Goal: Communication & Community: Participate in discussion

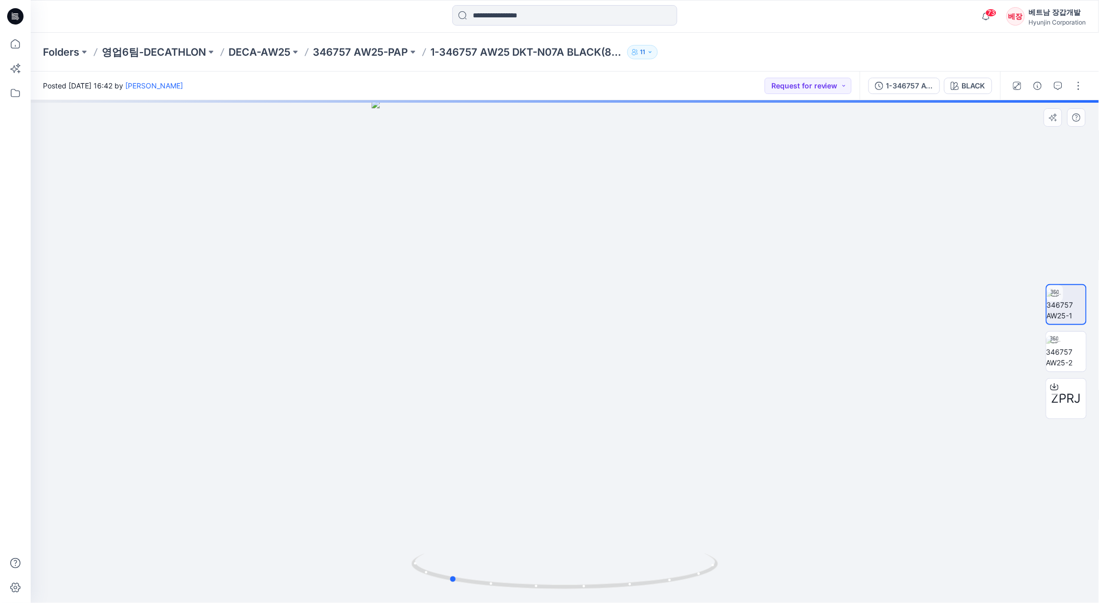
drag, startPoint x: 649, startPoint y: 432, endPoint x: 840, endPoint y: 397, distance: 194.4
click at [840, 397] on div at bounding box center [565, 351] width 1068 height 503
drag, startPoint x: 602, startPoint y: 405, endPoint x: 708, endPoint y: 385, distance: 107.6
click at [708, 385] on div at bounding box center [565, 351] width 1068 height 503
click at [1058, 85] on icon "button" at bounding box center [1059, 85] width 4 height 1
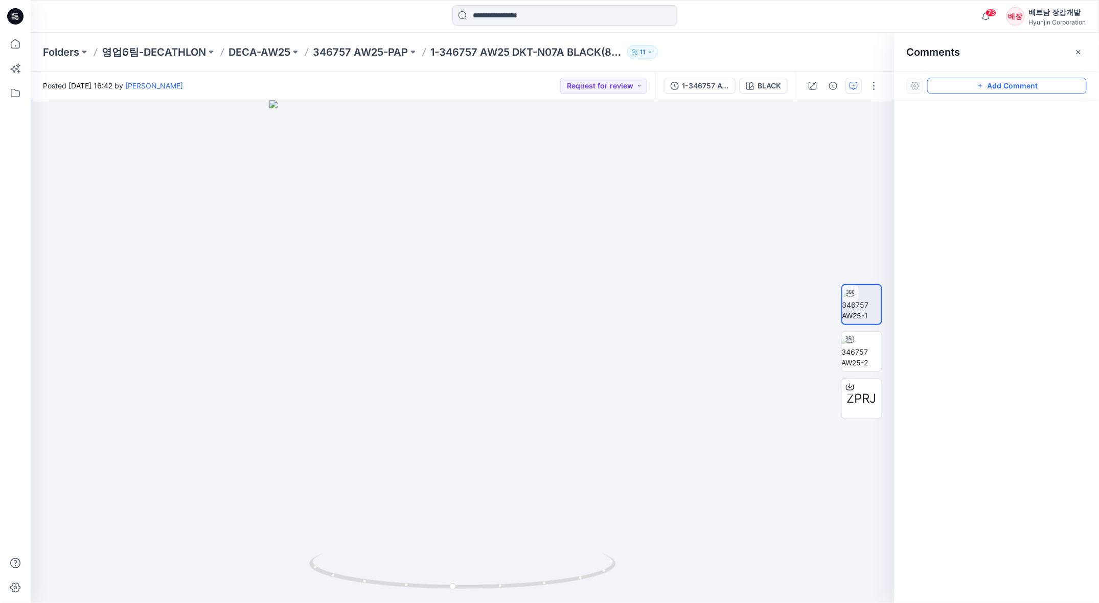
click at [1001, 85] on button "Add Comment" at bounding box center [1006, 86] width 159 height 16
click at [833, 87] on icon "button" at bounding box center [833, 86] width 8 height 8
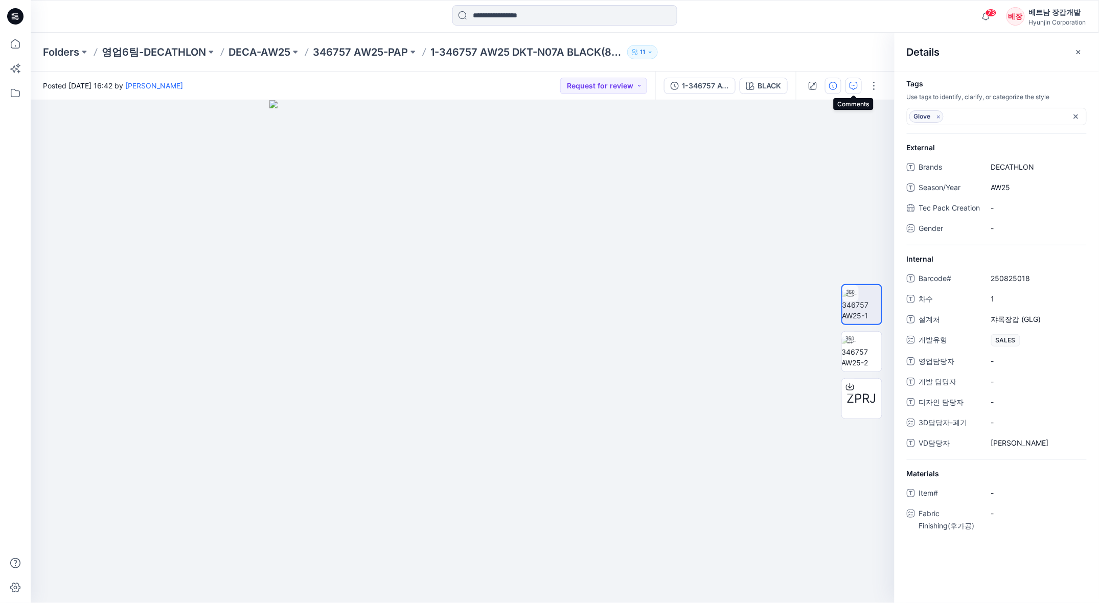
click at [849, 86] on button "button" at bounding box center [853, 86] width 16 height 16
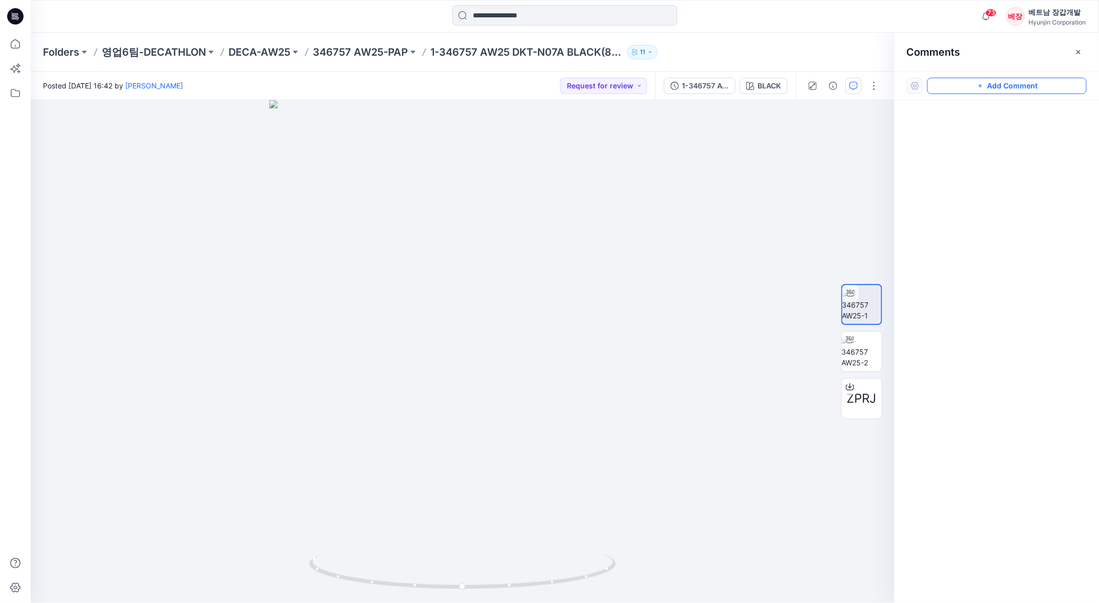
click at [973, 86] on button "Add Comment" at bounding box center [1006, 86] width 159 height 16
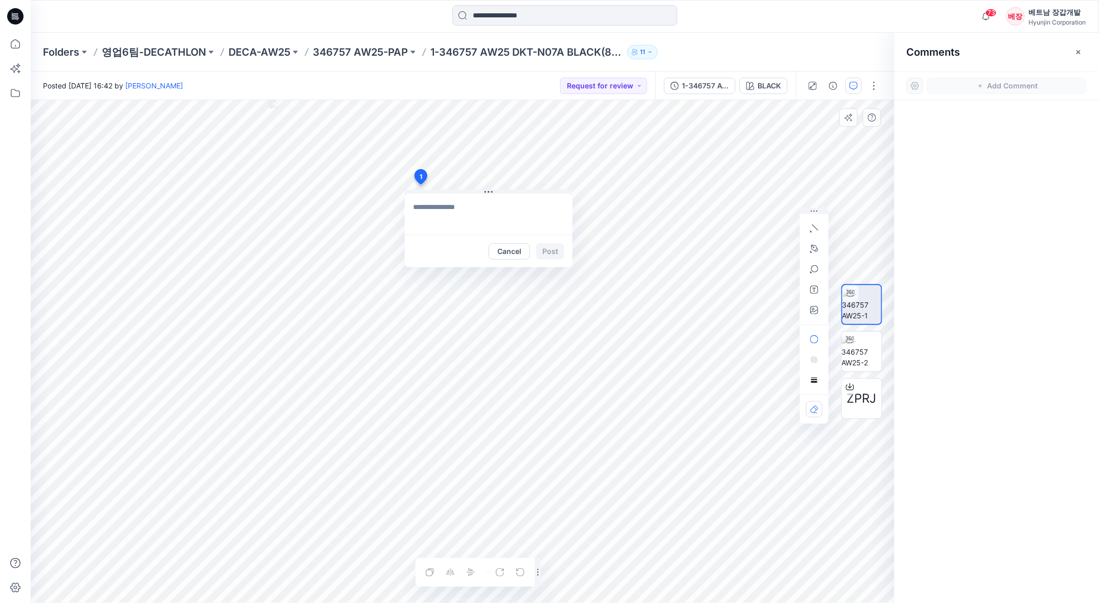
click at [420, 185] on div "1 Cancel Post Layer 1" at bounding box center [463, 351] width 864 height 503
type textarea "**********"
click at [548, 249] on button "Post" at bounding box center [550, 251] width 28 height 16
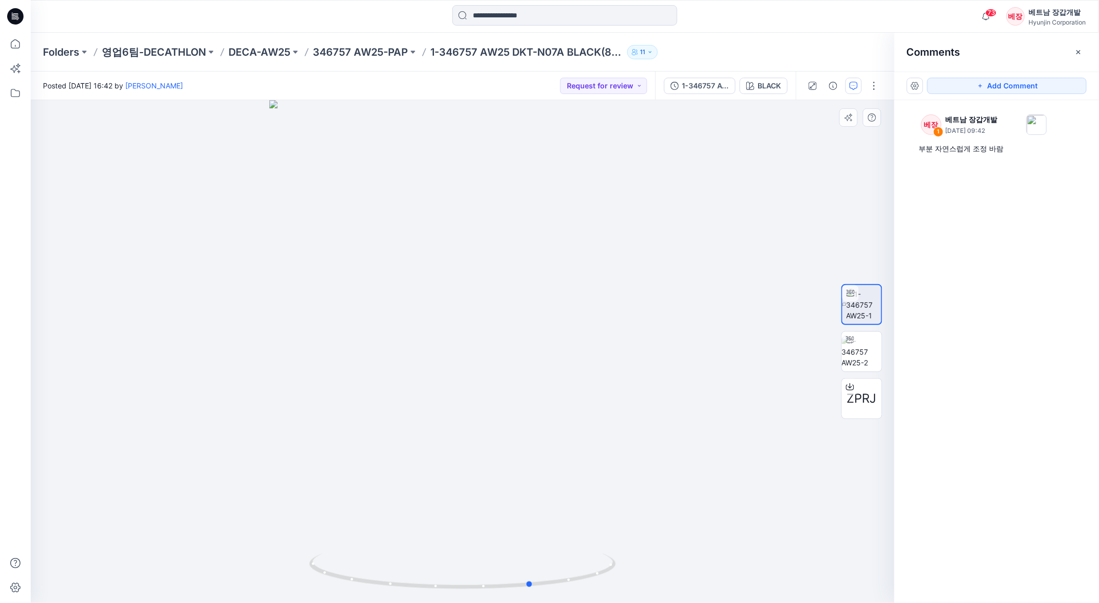
drag, startPoint x: 455, startPoint y: 322, endPoint x: 524, endPoint y: 313, distance: 70.1
click at [524, 313] on div at bounding box center [463, 351] width 864 height 503
drag, startPoint x: 455, startPoint y: 335, endPoint x: 516, endPoint y: 340, distance: 61.0
click at [516, 340] on div at bounding box center [463, 351] width 864 height 503
click at [986, 88] on button "Add Comment" at bounding box center [1006, 86] width 159 height 16
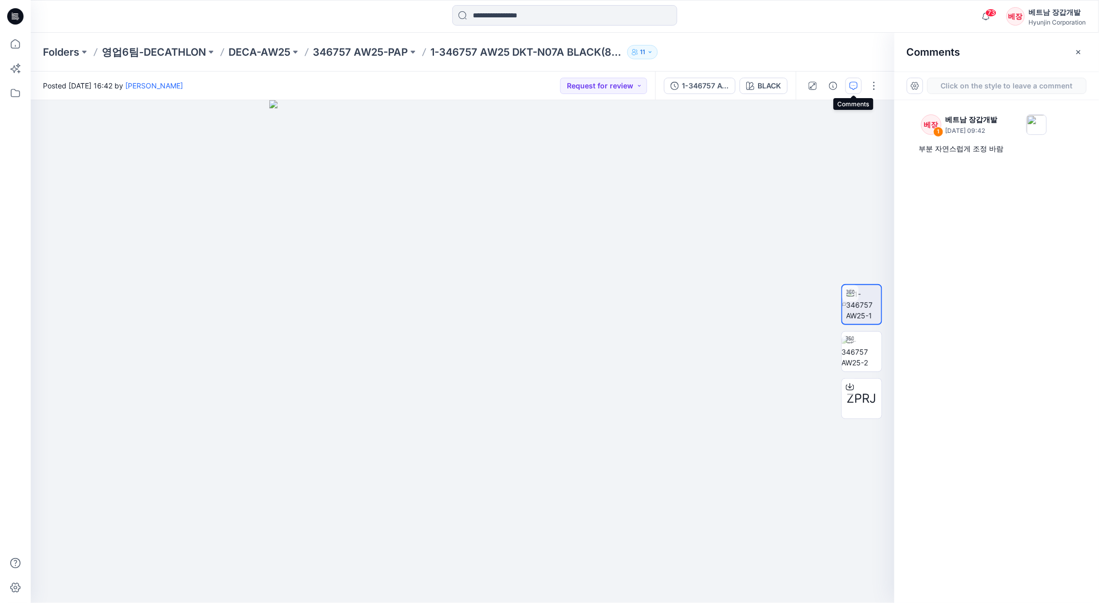
click at [851, 87] on icon "button" at bounding box center [854, 86] width 8 height 8
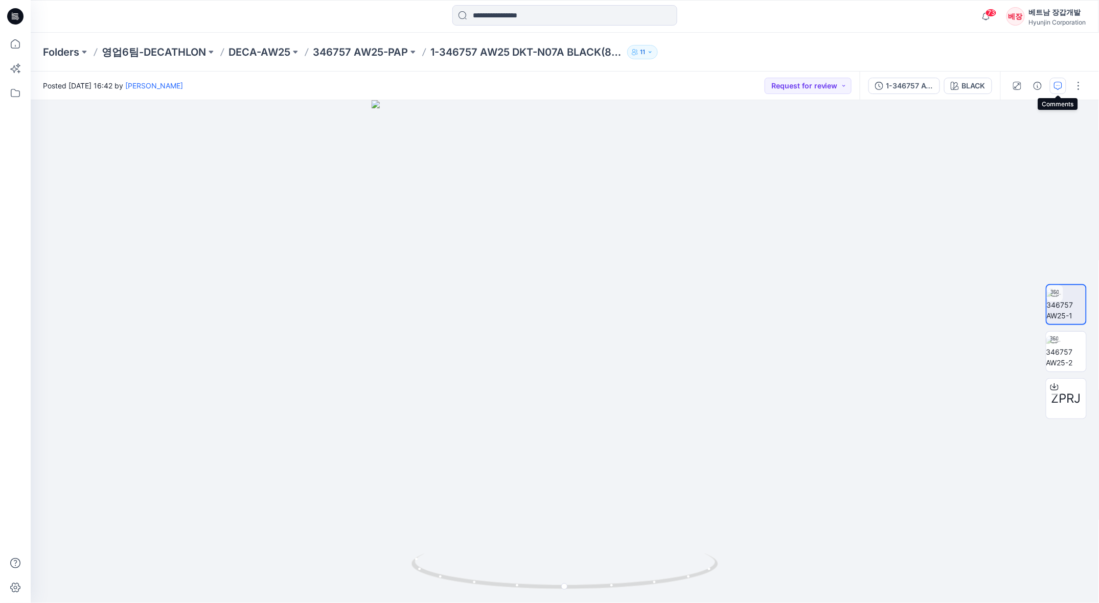
click at [1064, 83] on button "button" at bounding box center [1058, 86] width 16 height 16
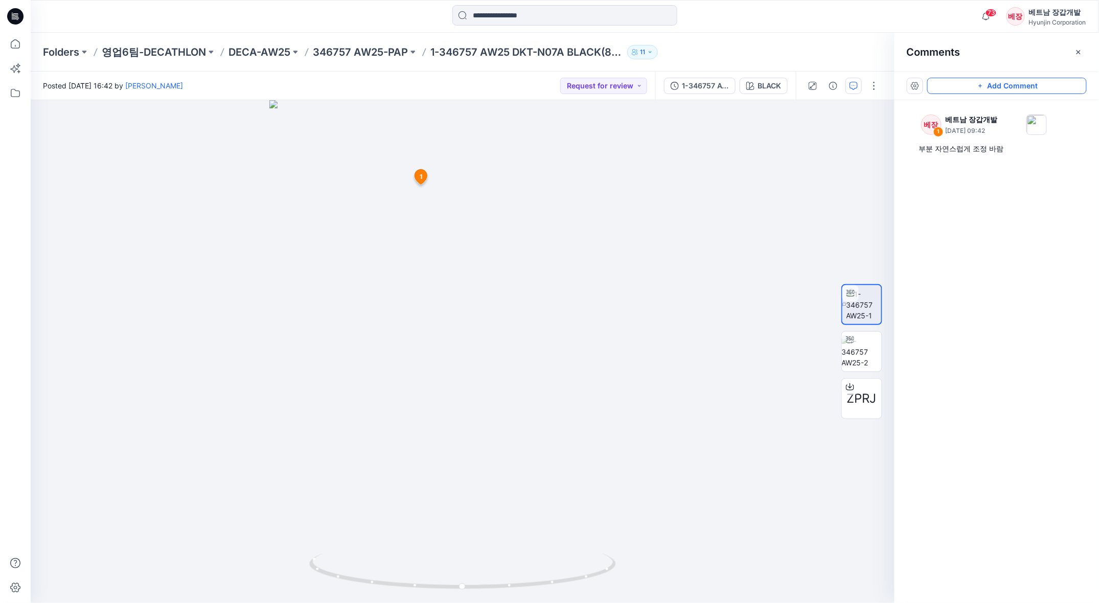
click at [1006, 84] on button "Add Comment" at bounding box center [1006, 86] width 159 height 16
click at [970, 229] on div "베장 1 베트남 장갑개발 [DATE] 09:42 부분 자연스럽게 조정 바람" at bounding box center [997, 332] width 204 height 465
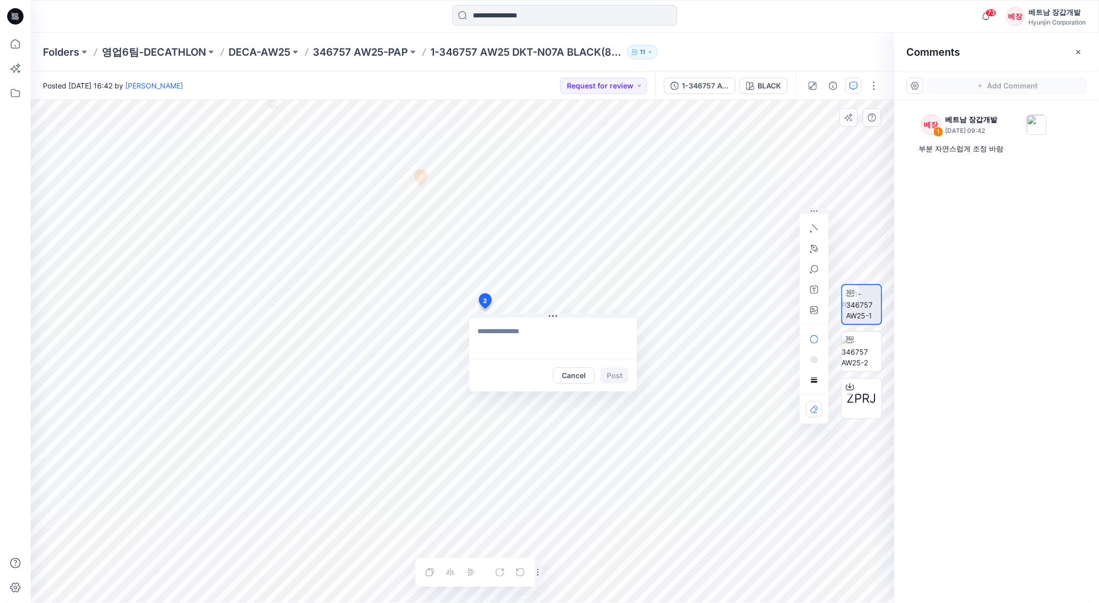
click at [649, 330] on div "2 Cancel Post 1 베장 베트남 장갑개발 [DATE] 09:42 부분 자연스럽게 조정 바람 Reply Layer 1" at bounding box center [463, 351] width 864 height 503
click at [577, 375] on button "Cancel" at bounding box center [573, 376] width 41 height 16
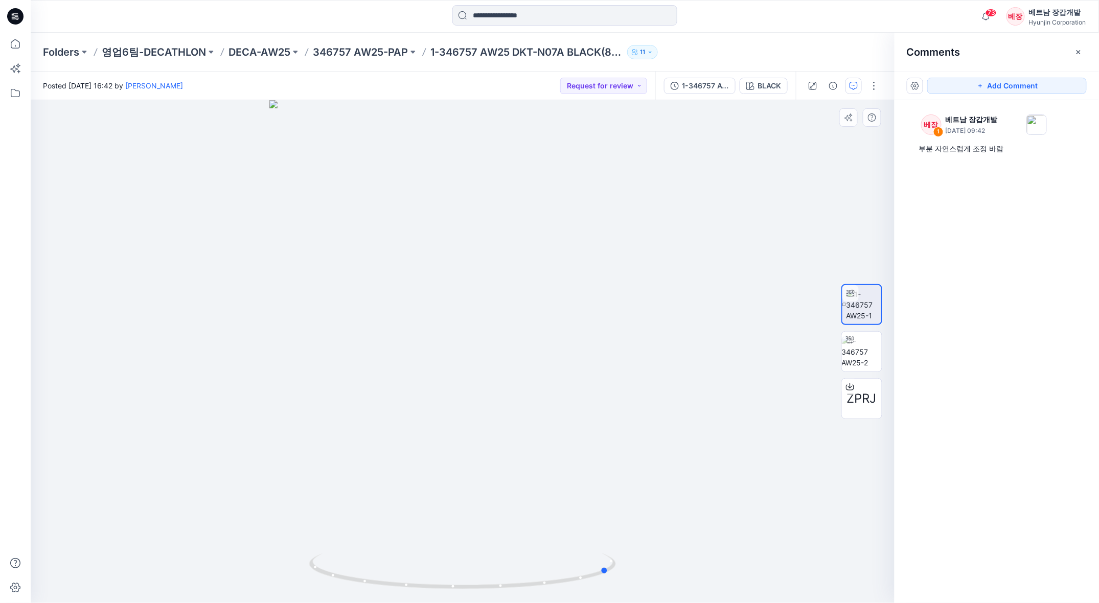
drag, startPoint x: 423, startPoint y: 325, endPoint x: 570, endPoint y: 336, distance: 147.6
click at [570, 336] on div at bounding box center [463, 351] width 864 height 503
drag, startPoint x: 517, startPoint y: 349, endPoint x: 490, endPoint y: 348, distance: 27.6
click at [490, 348] on div at bounding box center [463, 351] width 864 height 503
drag, startPoint x: 528, startPoint y: 359, endPoint x: 477, endPoint y: 354, distance: 51.4
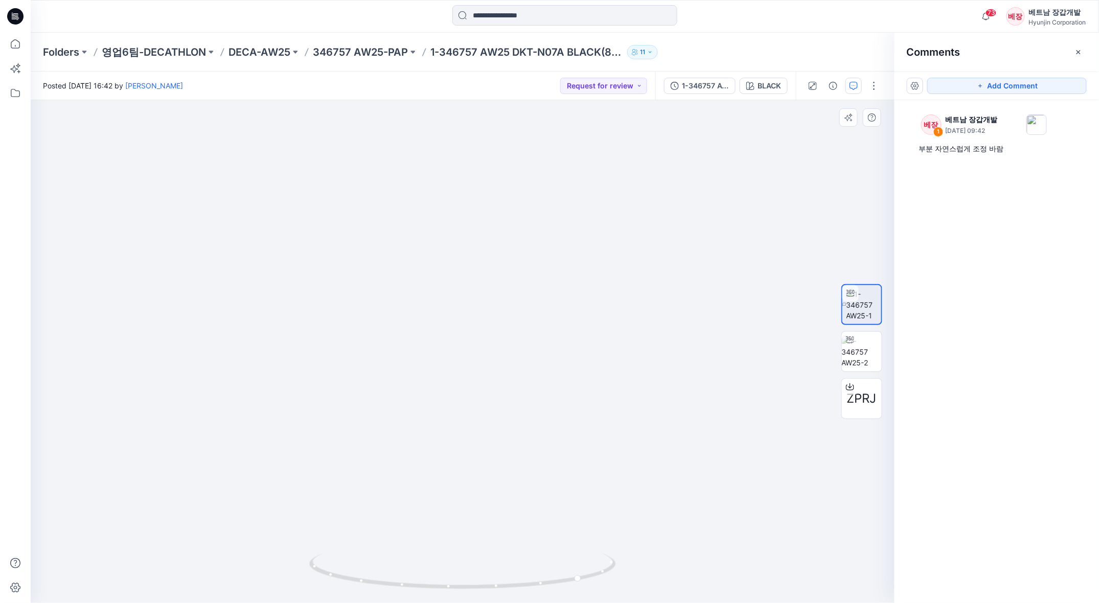
click at [477, 354] on img at bounding box center [462, 226] width 767 height 754
drag, startPoint x: 563, startPoint y: 566, endPoint x: 621, endPoint y: 570, distance: 57.9
click at [621, 570] on div at bounding box center [463, 351] width 864 height 503
click at [993, 85] on button "Add Comment" at bounding box center [1006, 86] width 159 height 16
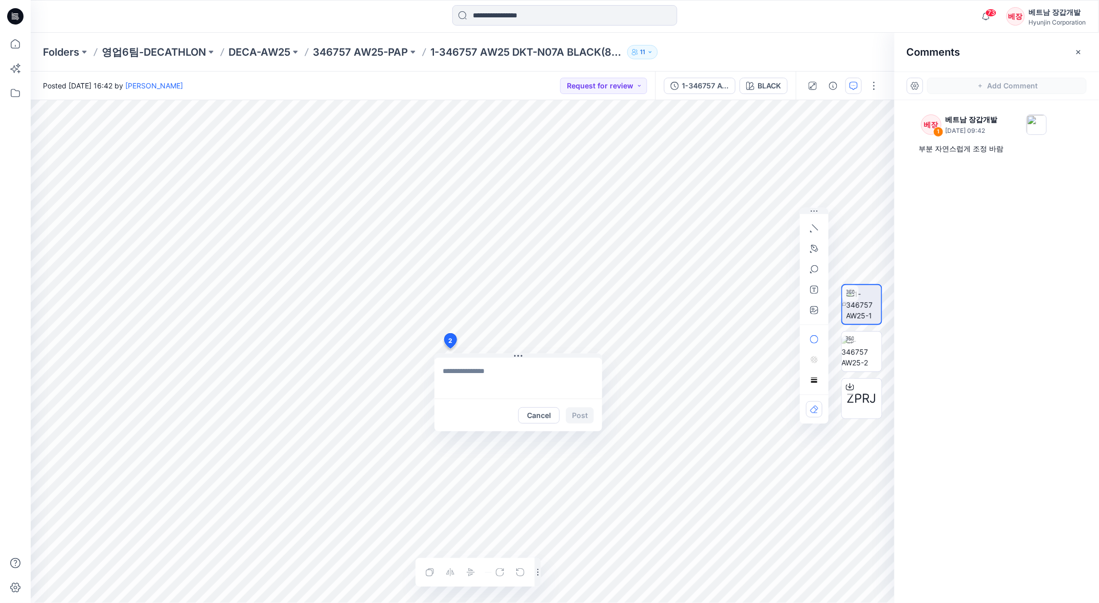
drag, startPoint x: 450, startPoint y: 349, endPoint x: 496, endPoint y: 373, distance: 51.9
click at [452, 350] on div "2 Cancel Post Layer 1" at bounding box center [463, 351] width 864 height 503
type textarea "****"
click at [575, 415] on button "Post" at bounding box center [580, 415] width 28 height 16
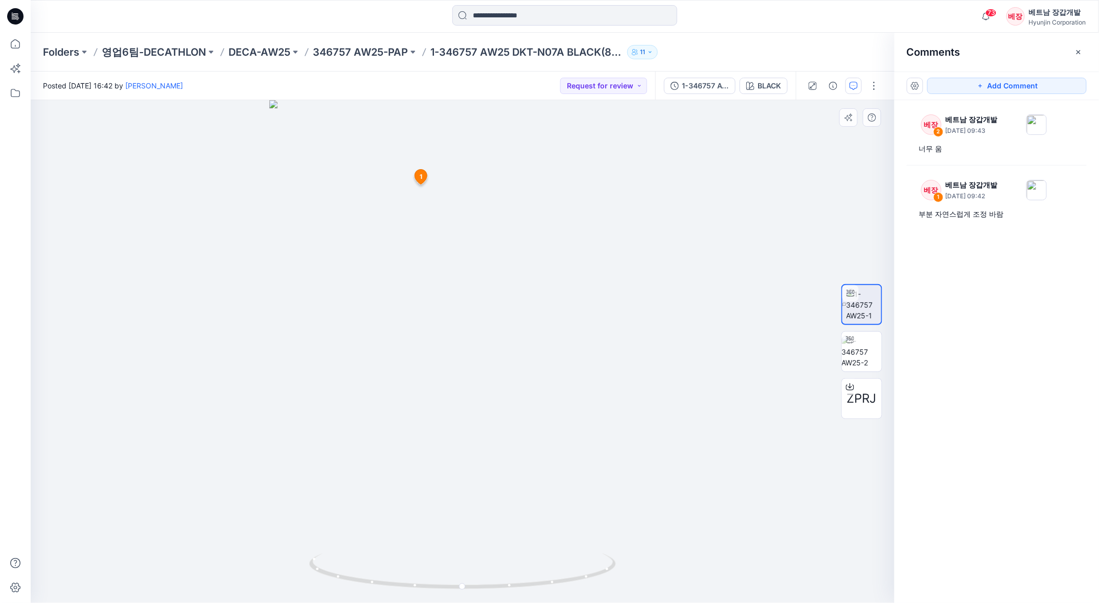
drag, startPoint x: 454, startPoint y: 338, endPoint x: 620, endPoint y: 326, distance: 166.5
click at [620, 326] on img at bounding box center [462, 351] width 387 height 503
drag, startPoint x: 596, startPoint y: 579, endPoint x: 495, endPoint y: 582, distance: 100.7
click at [495, 582] on icon at bounding box center [463, 573] width 309 height 38
click at [997, 84] on button "Add Comment" at bounding box center [1006, 86] width 159 height 16
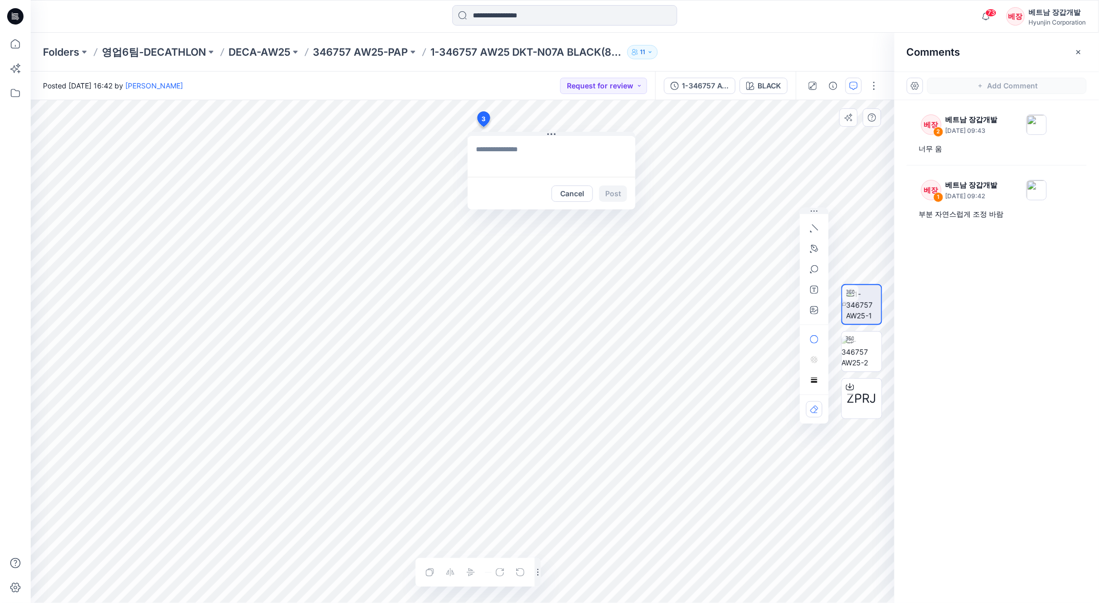
click at [483, 127] on div "3 Cancel Post Layer 1" at bounding box center [463, 351] width 864 height 503
type textarea "******"
click at [612, 194] on button "Post" at bounding box center [613, 194] width 28 height 16
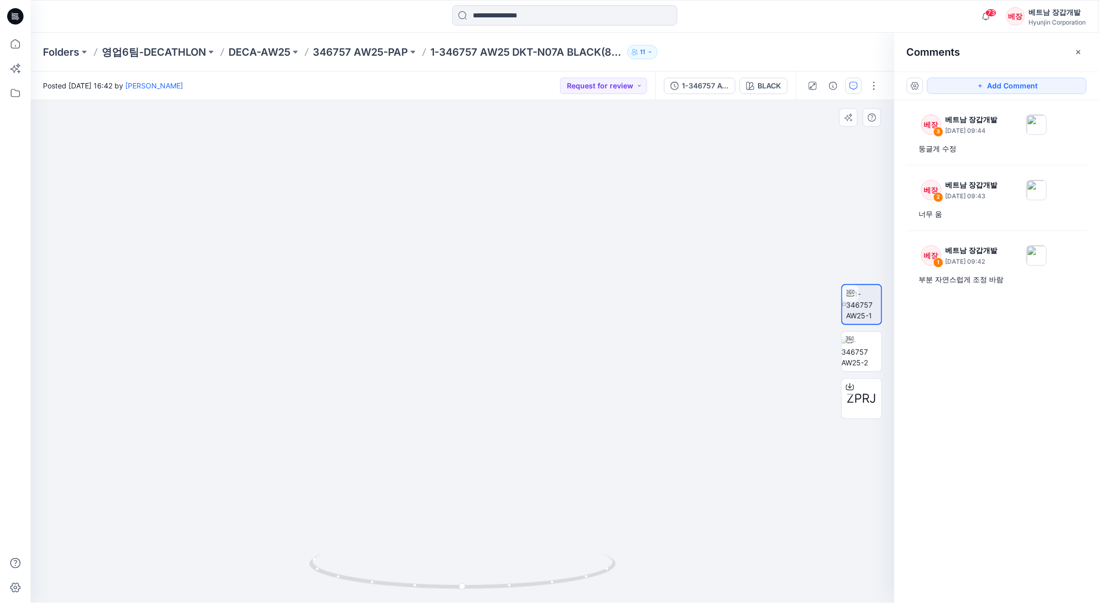
drag, startPoint x: 528, startPoint y: 421, endPoint x: 362, endPoint y: 414, distance: 166.3
click at [354, 402] on img at bounding box center [462, 218] width 767 height 769
drag, startPoint x: 499, startPoint y: 583, endPoint x: 367, endPoint y: 561, distance: 134.2
click at [367, 561] on icon at bounding box center [463, 573] width 309 height 38
drag, startPoint x: 422, startPoint y: 582, endPoint x: 451, endPoint y: 584, distance: 28.7
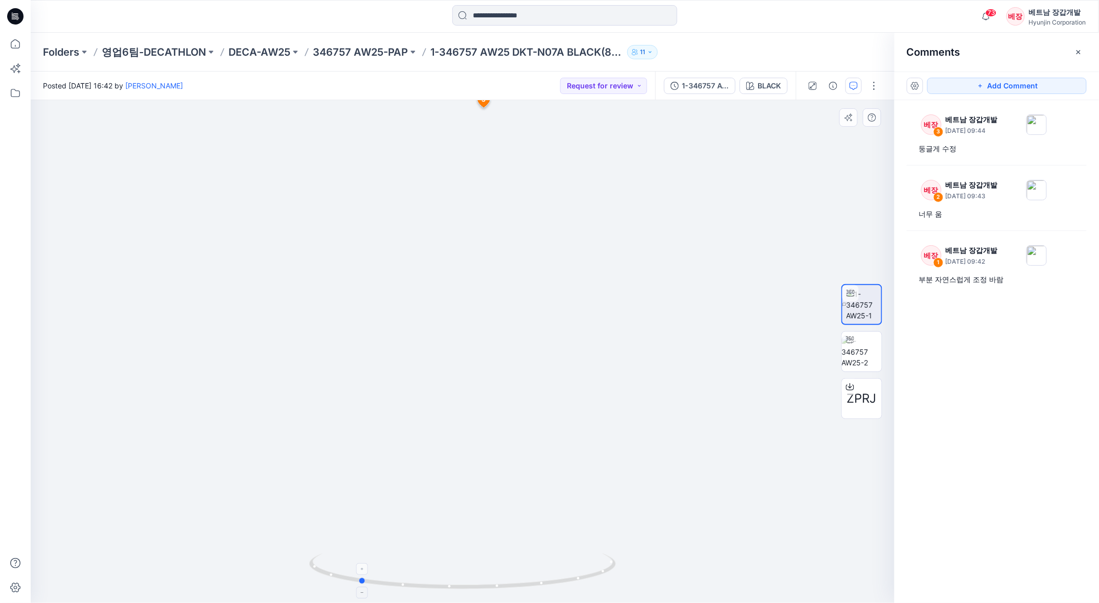
click at [451, 584] on icon at bounding box center [463, 573] width 309 height 38
click at [1006, 84] on button "Add Comment" at bounding box center [1006, 86] width 159 height 16
click at [373, 501] on div "4 3 베장 베트남 장갑개발 [DATE] 09:44 둥글게 수정 Reply" at bounding box center [463, 351] width 864 height 503
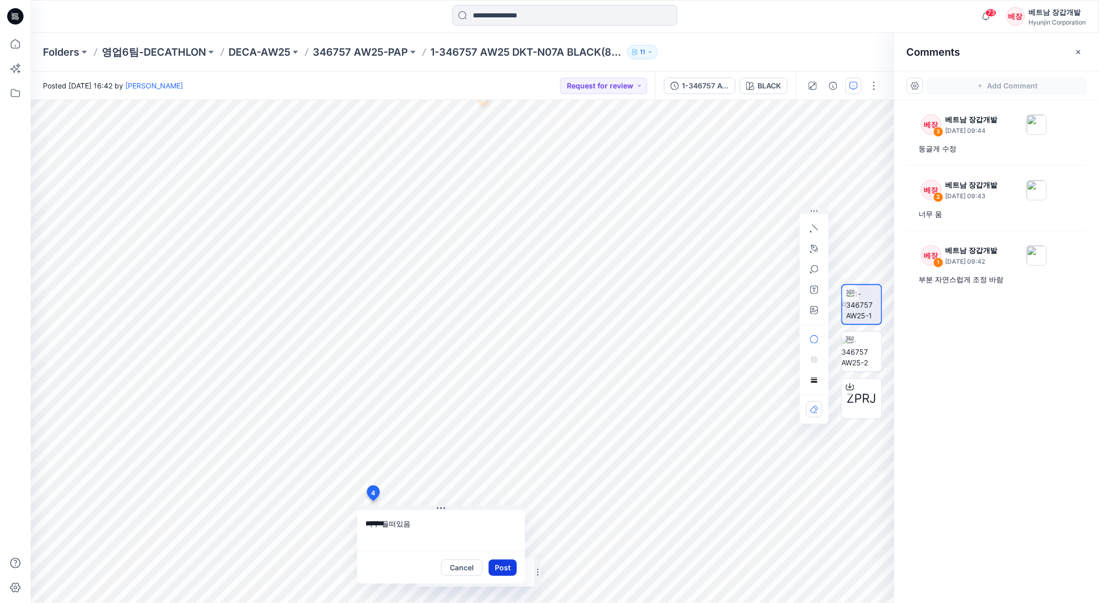
type textarea "*******"
click at [503, 564] on button "Post" at bounding box center [503, 568] width 28 height 16
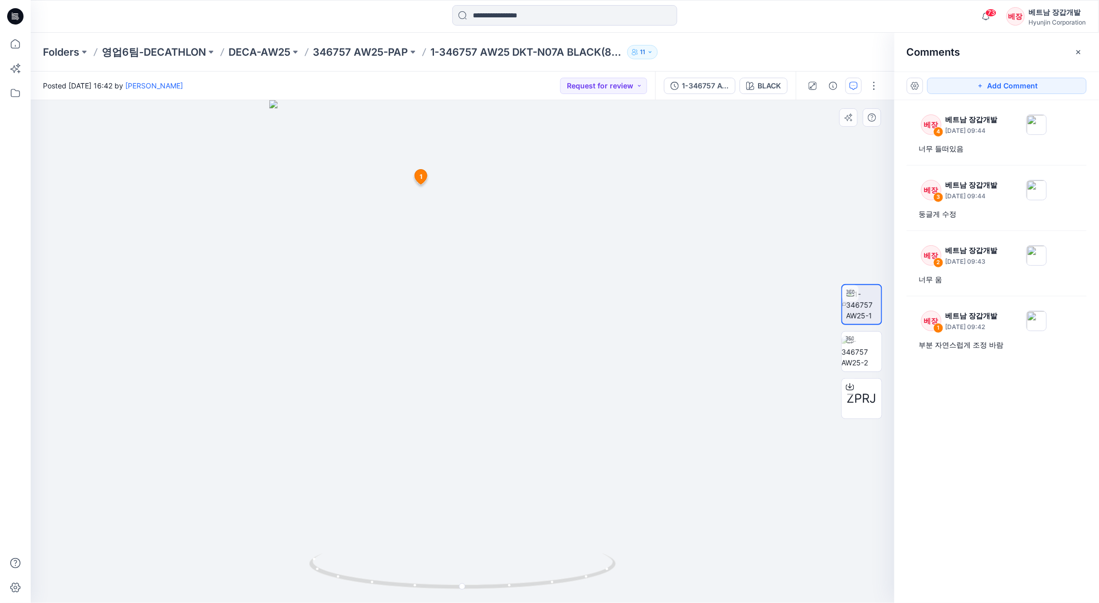
drag, startPoint x: 509, startPoint y: 338, endPoint x: 276, endPoint y: 364, distance: 234.5
click at [250, 365] on div at bounding box center [463, 351] width 864 height 503
drag, startPoint x: 446, startPoint y: 578, endPoint x: 638, endPoint y: 557, distance: 193.3
click at [638, 557] on div at bounding box center [463, 351] width 864 height 503
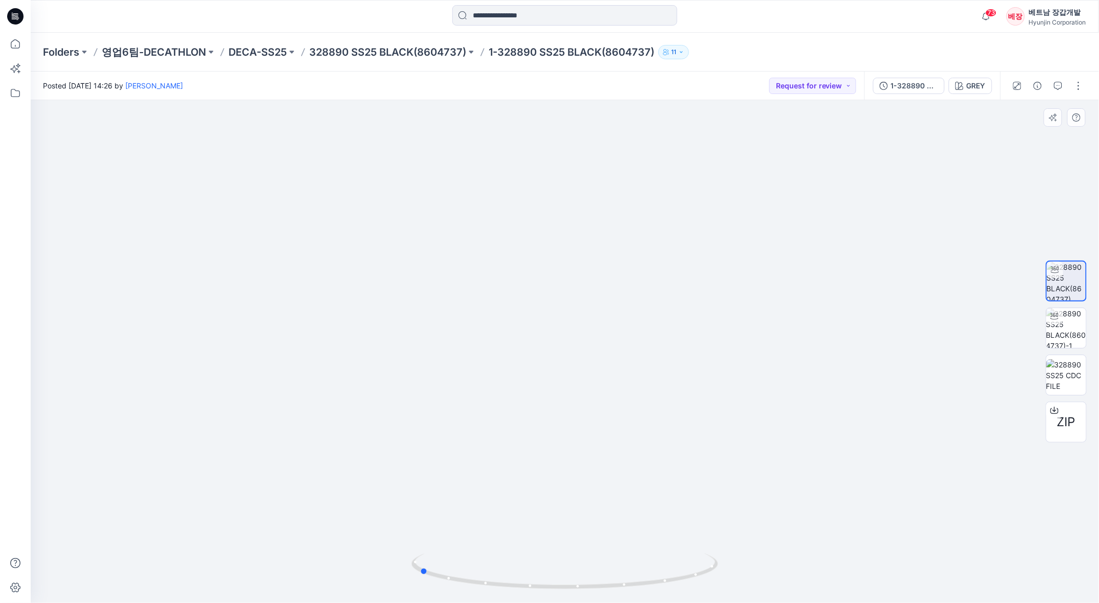
drag, startPoint x: 624, startPoint y: 588, endPoint x: 469, endPoint y: 599, distance: 155.3
click at [476, 598] on div at bounding box center [564, 577] width 307 height 51
drag, startPoint x: 523, startPoint y: 310, endPoint x: 420, endPoint y: 304, distance: 103.4
click at [420, 304] on img at bounding box center [564, 268] width 635 height 670
click at [1060, 88] on icon "button" at bounding box center [1058, 86] width 8 height 8
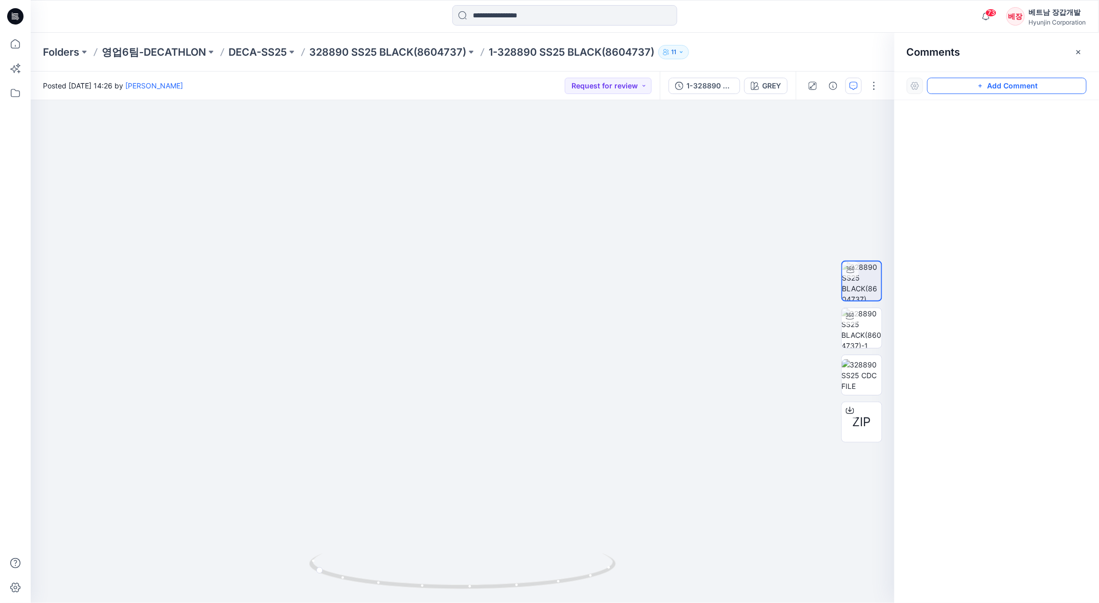
click at [1023, 81] on button "Add Comment" at bounding box center [1006, 86] width 159 height 16
click at [311, 169] on div "1" at bounding box center [463, 351] width 864 height 503
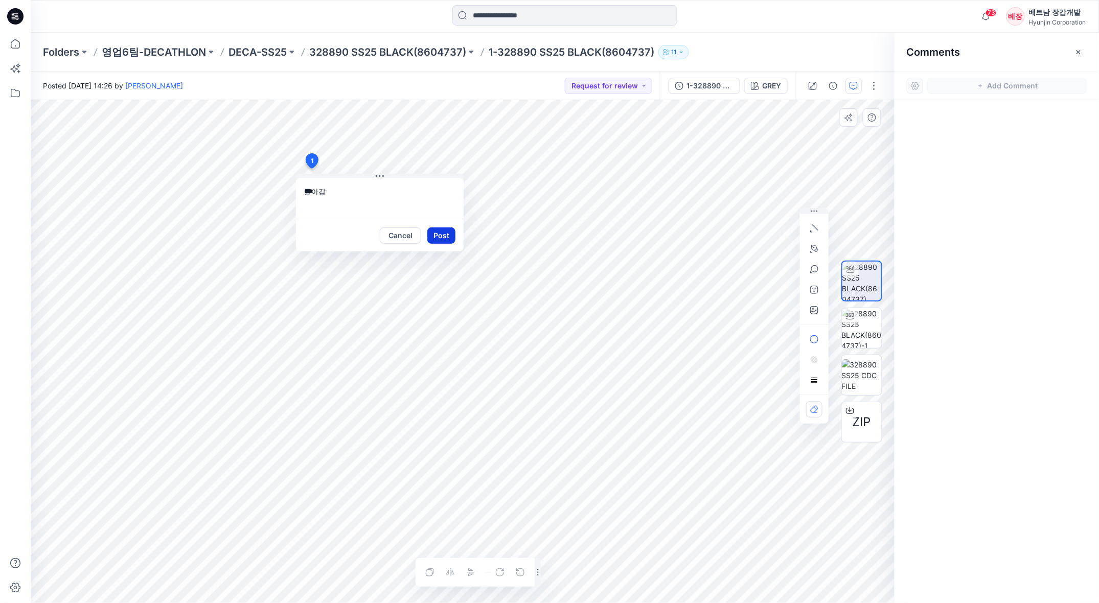
type textarea "***"
click at [436, 234] on button "Post" at bounding box center [441, 235] width 28 height 16
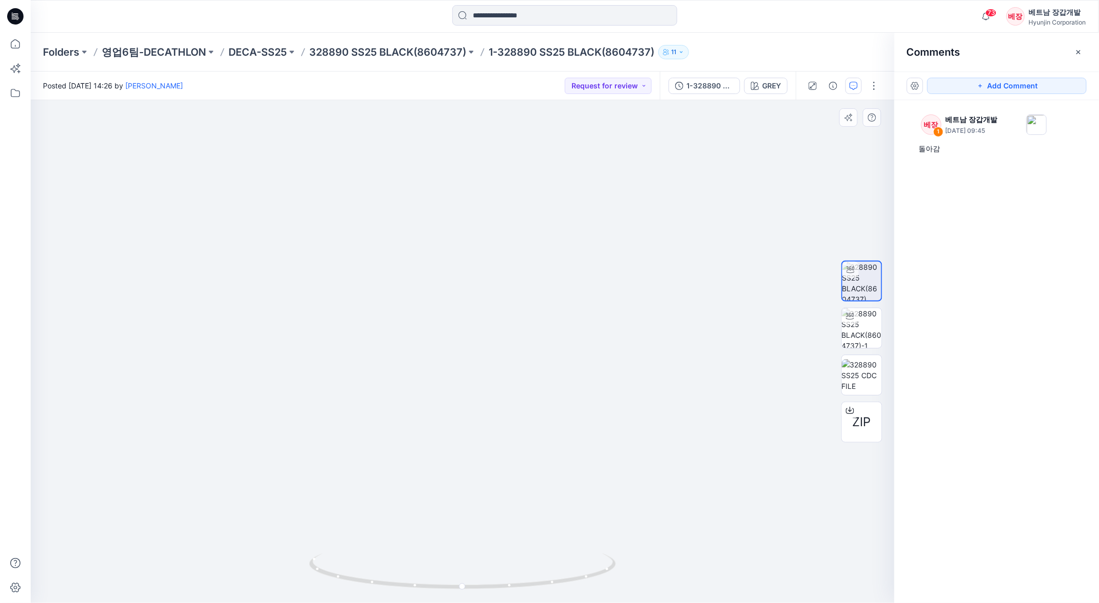
drag, startPoint x: 534, startPoint y: 420, endPoint x: 489, endPoint y: 176, distance: 247.9
click at [489, 176] on img at bounding box center [462, 104] width 767 height 997
drag, startPoint x: 565, startPoint y: 577, endPoint x: 466, endPoint y: 575, distance: 99.2
click at [466, 575] on icon at bounding box center [463, 573] width 309 height 38
drag, startPoint x: 543, startPoint y: 208, endPoint x: 527, endPoint y: 574, distance: 366.4
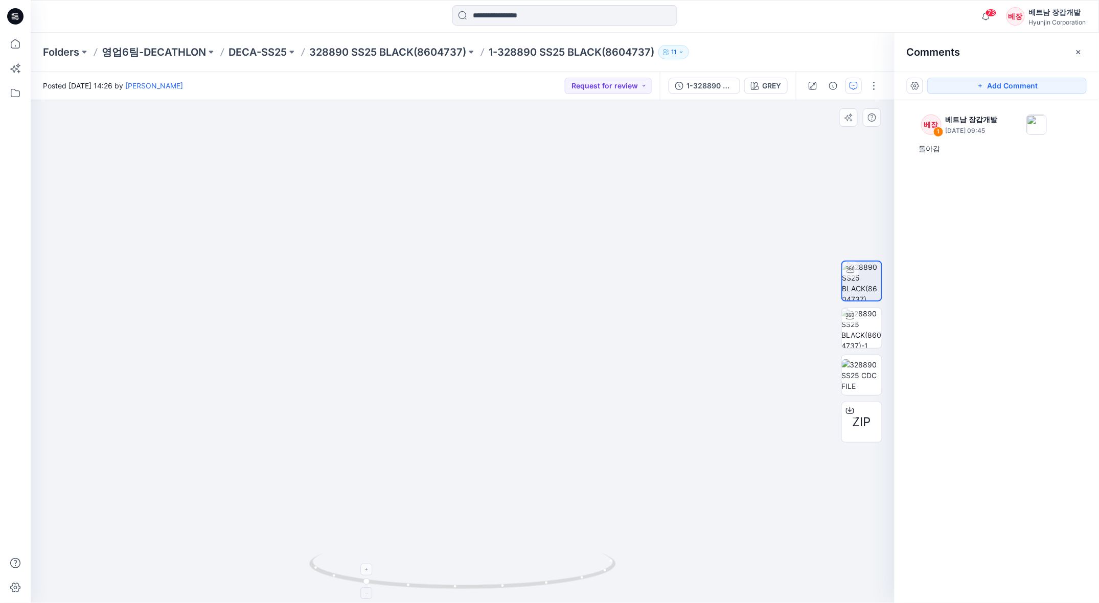
click at [527, 574] on div at bounding box center [463, 351] width 864 height 503
drag, startPoint x: 585, startPoint y: 581, endPoint x: 540, endPoint y: 587, distance: 45.4
click at [540, 587] on icon at bounding box center [463, 573] width 309 height 38
drag, startPoint x: 479, startPoint y: 586, endPoint x: 408, endPoint y: 565, distance: 74.6
drag, startPoint x: 501, startPoint y: 589, endPoint x: 612, endPoint y: 578, distance: 112.1
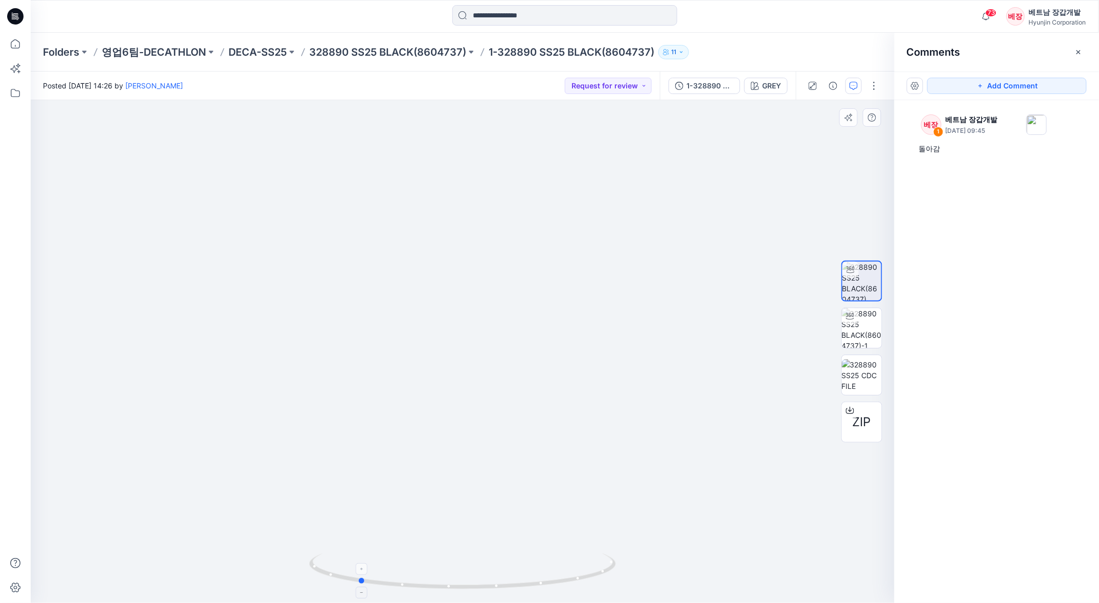
click at [612, 578] on icon at bounding box center [463, 573] width 309 height 38
click at [997, 88] on button "Add Comment" at bounding box center [1006, 86] width 159 height 16
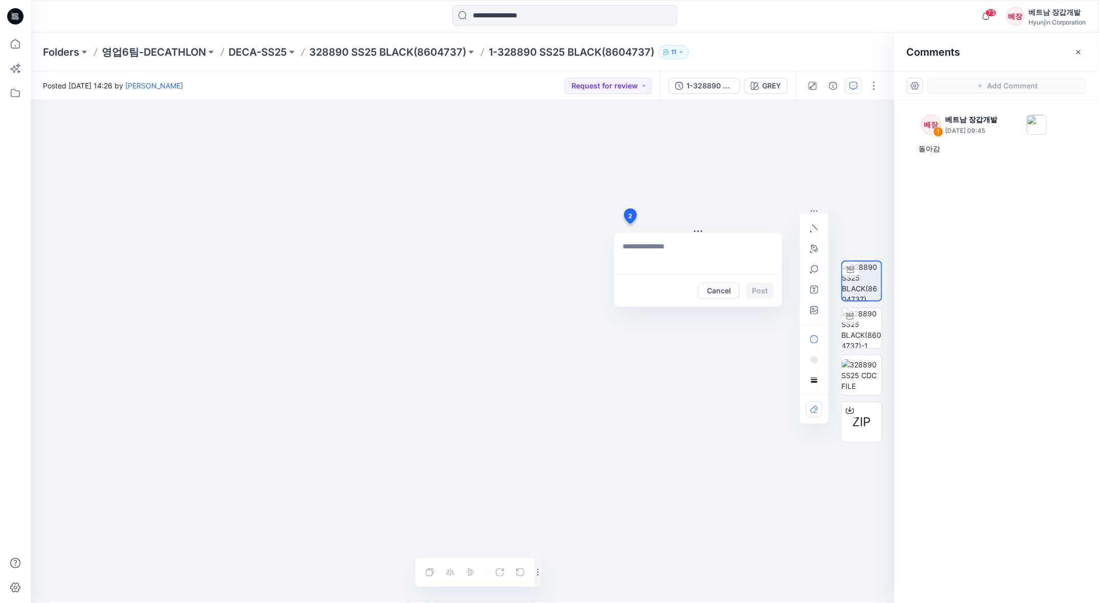
click at [630, 224] on div "2 Cancel Post Layer 1" at bounding box center [463, 351] width 864 height 503
type textarea "*********"
click at [759, 289] on button "Post" at bounding box center [760, 291] width 28 height 16
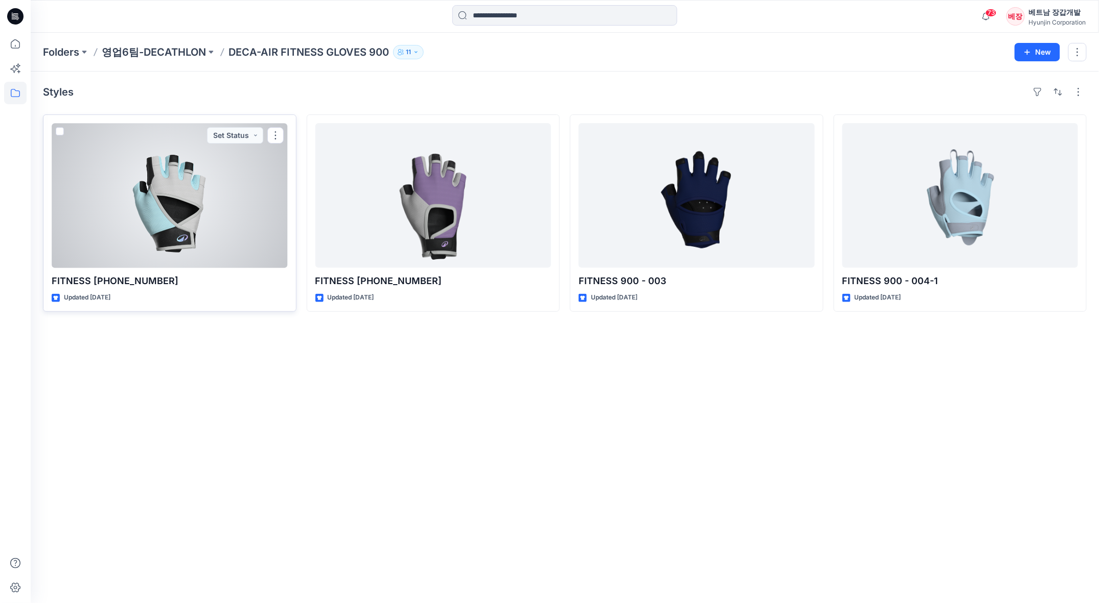
click at [182, 211] on div at bounding box center [170, 195] width 236 height 145
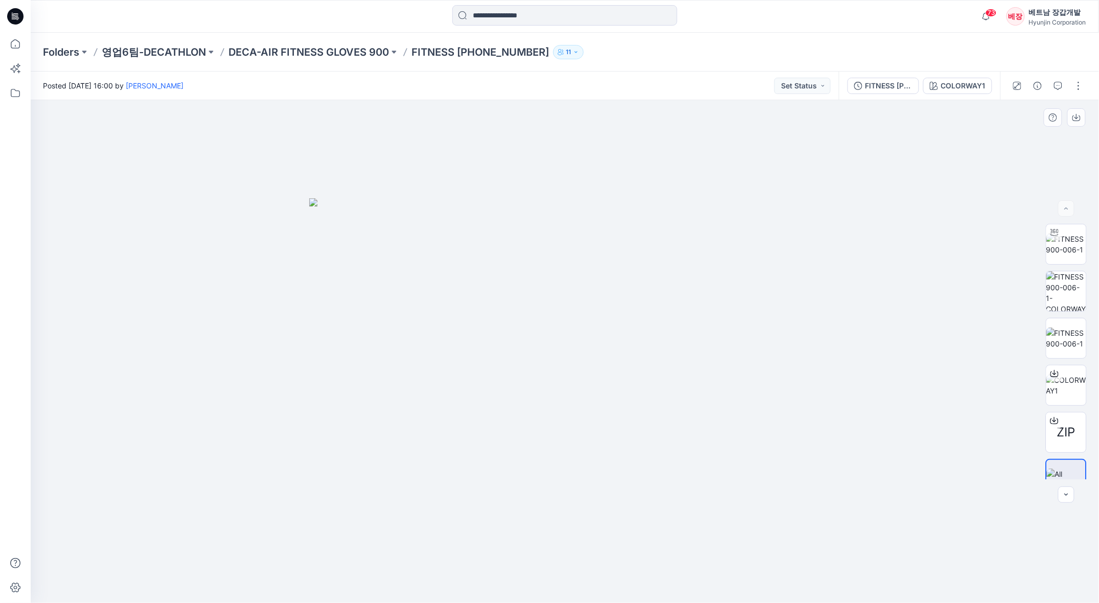
drag, startPoint x: 546, startPoint y: 385, endPoint x: 350, endPoint y: 356, distance: 197.9
click at [350, 356] on img at bounding box center [564, 400] width 511 height 405
drag, startPoint x: 419, startPoint y: 360, endPoint x: 749, endPoint y: 380, distance: 330.3
click at [749, 380] on img at bounding box center [564, 400] width 511 height 405
click at [1058, 239] on div at bounding box center [1054, 232] width 16 height 16
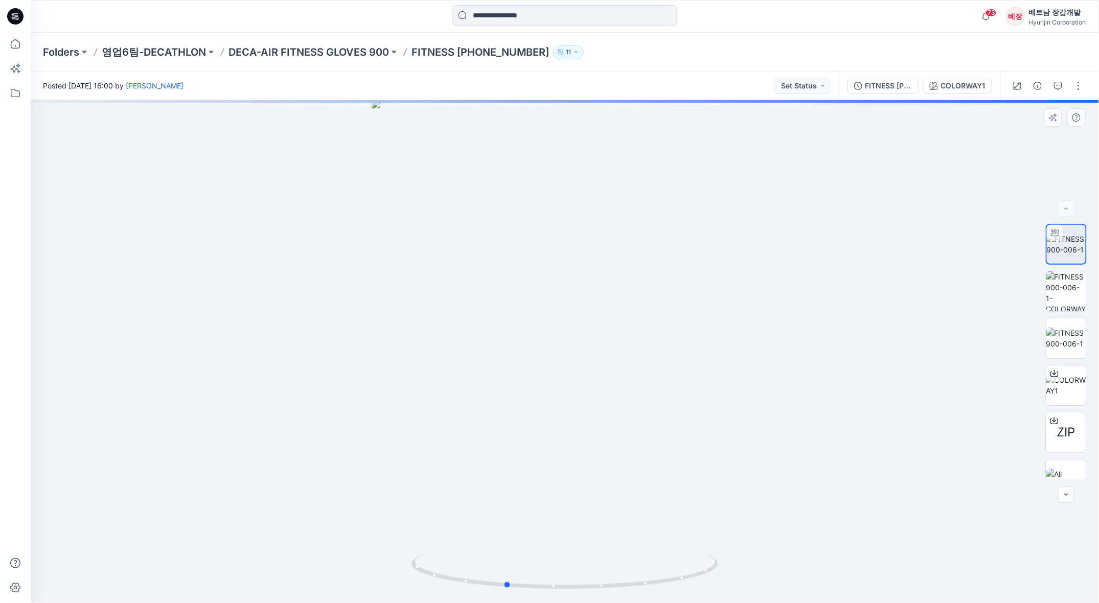
drag, startPoint x: 621, startPoint y: 479, endPoint x: 569, endPoint y: 491, distance: 52.6
click at [569, 491] on div at bounding box center [565, 351] width 1068 height 503
drag, startPoint x: 640, startPoint y: 441, endPoint x: 547, endPoint y: 385, distance: 108.2
click at [547, 385] on img at bounding box center [565, 234] width 666 height 740
drag, startPoint x: 571, startPoint y: 506, endPoint x: 583, endPoint y: 359, distance: 147.1
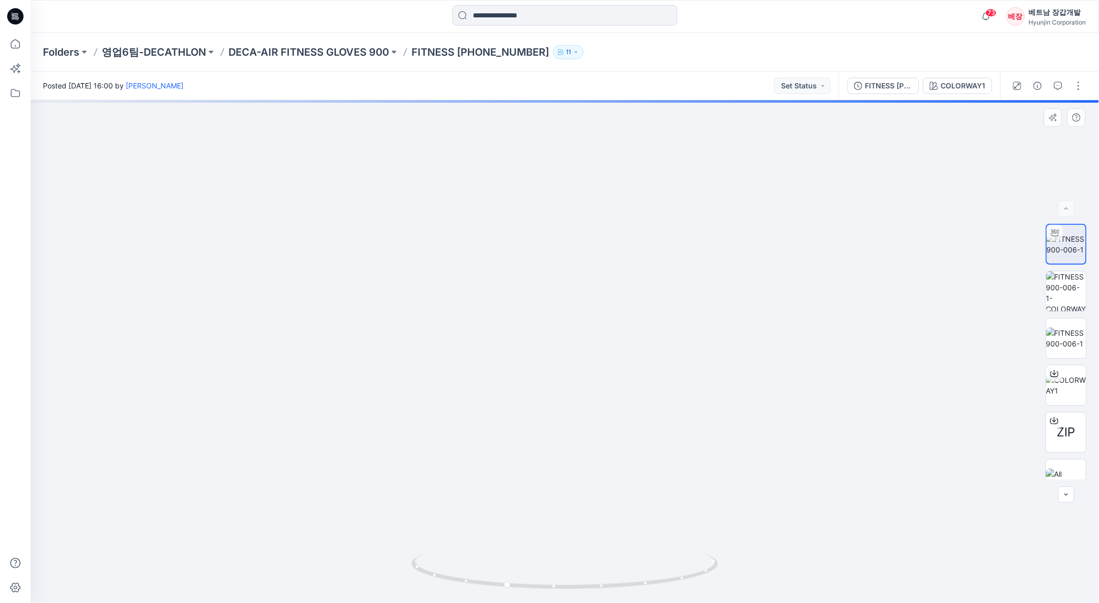
click at [583, 359] on img at bounding box center [565, 170] width 666 height 866
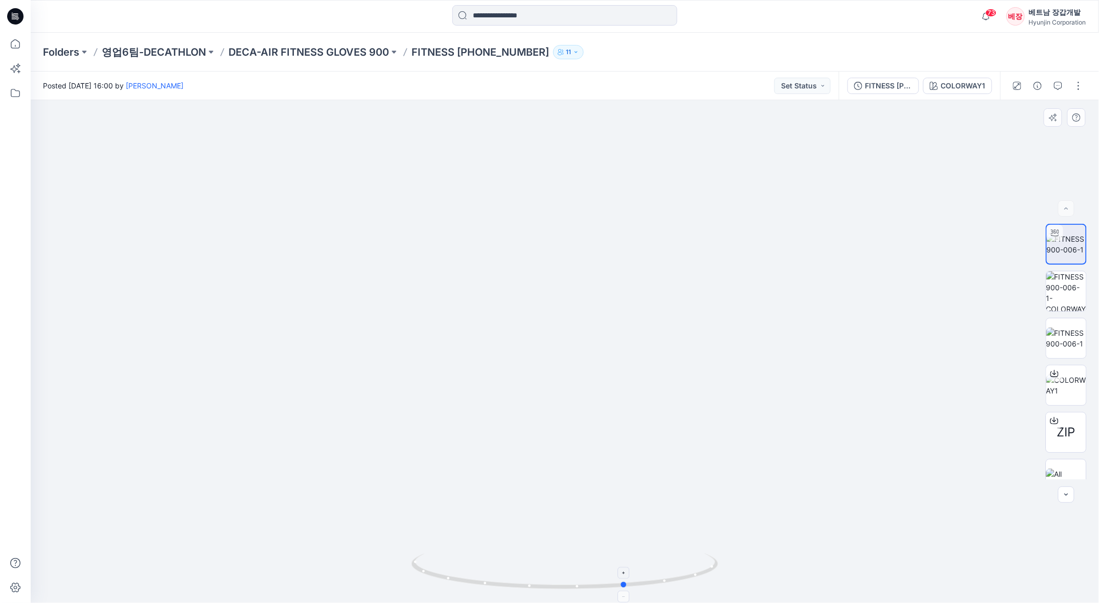
drag, startPoint x: 604, startPoint y: 578, endPoint x: 418, endPoint y: 568, distance: 186.3
click at [418, 568] on icon at bounding box center [565, 573] width 309 height 38
drag, startPoint x: 519, startPoint y: 289, endPoint x: 506, endPoint y: 452, distance: 164.1
click at [506, 452] on img at bounding box center [565, 252] width 666 height 702
click at [1059, 83] on icon "button" at bounding box center [1058, 86] width 8 height 8
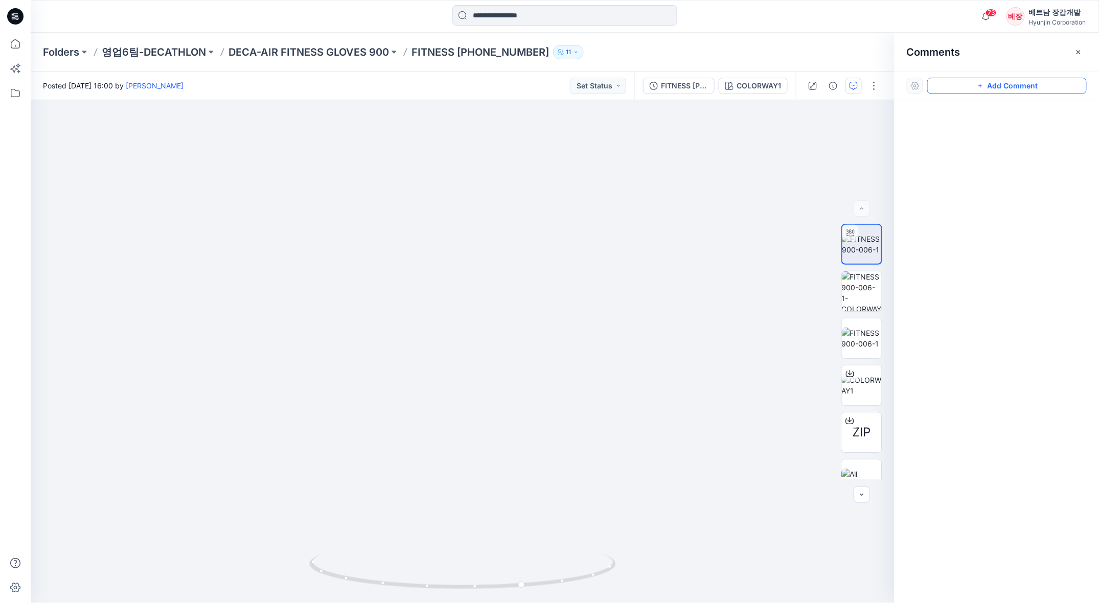
click at [988, 86] on button "Add Comment" at bounding box center [1006, 86] width 159 height 16
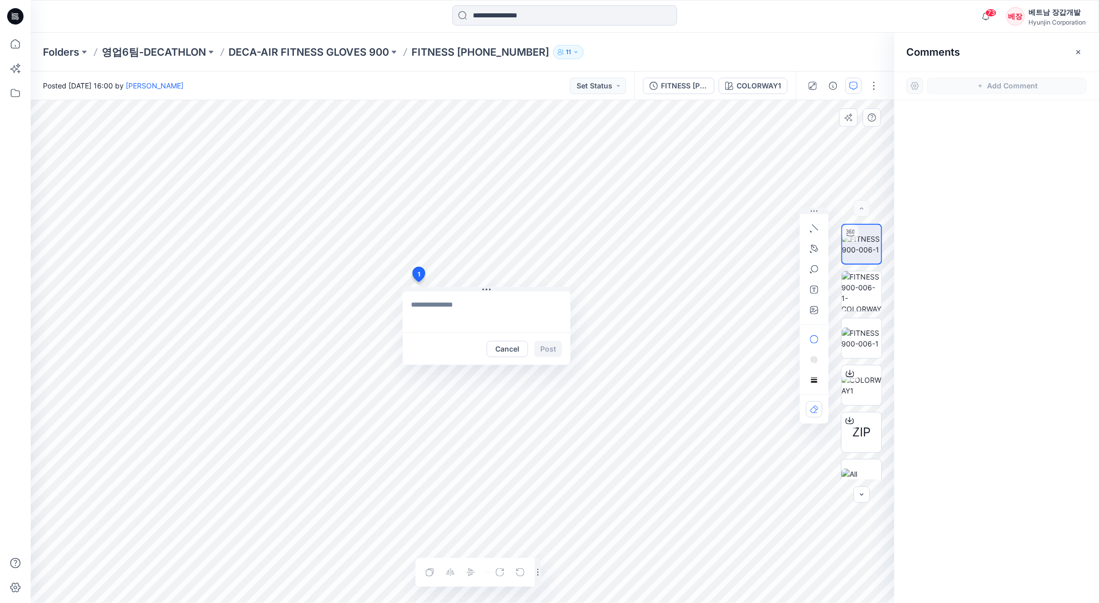
click at [418, 282] on div "1 Cancel Post Layer 1" at bounding box center [463, 351] width 864 height 503
type textarea "**********"
click at [552, 351] on button "Post" at bounding box center [548, 349] width 28 height 16
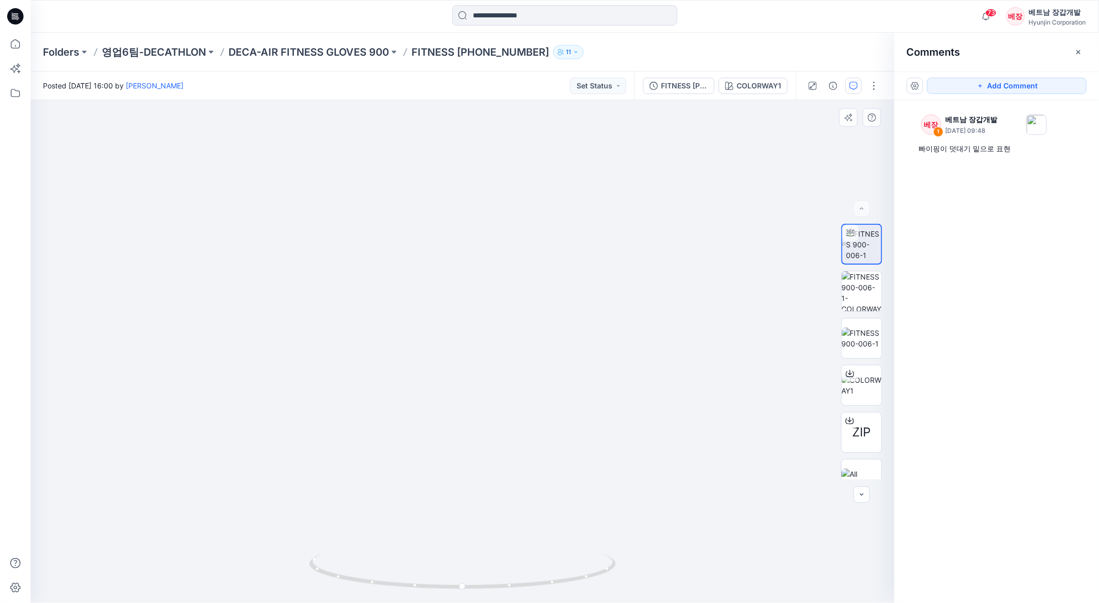
drag, startPoint x: 650, startPoint y: 426, endPoint x: 594, endPoint y: 287, distance: 150.0
click at [594, 287] on img at bounding box center [462, 161] width 759 height 884
drag, startPoint x: 571, startPoint y: 202, endPoint x: 591, endPoint y: 358, distance: 157.2
click at [591, 358] on img at bounding box center [462, 239] width 759 height 728
drag, startPoint x: 598, startPoint y: 395, endPoint x: 649, endPoint y: 297, distance: 110.0
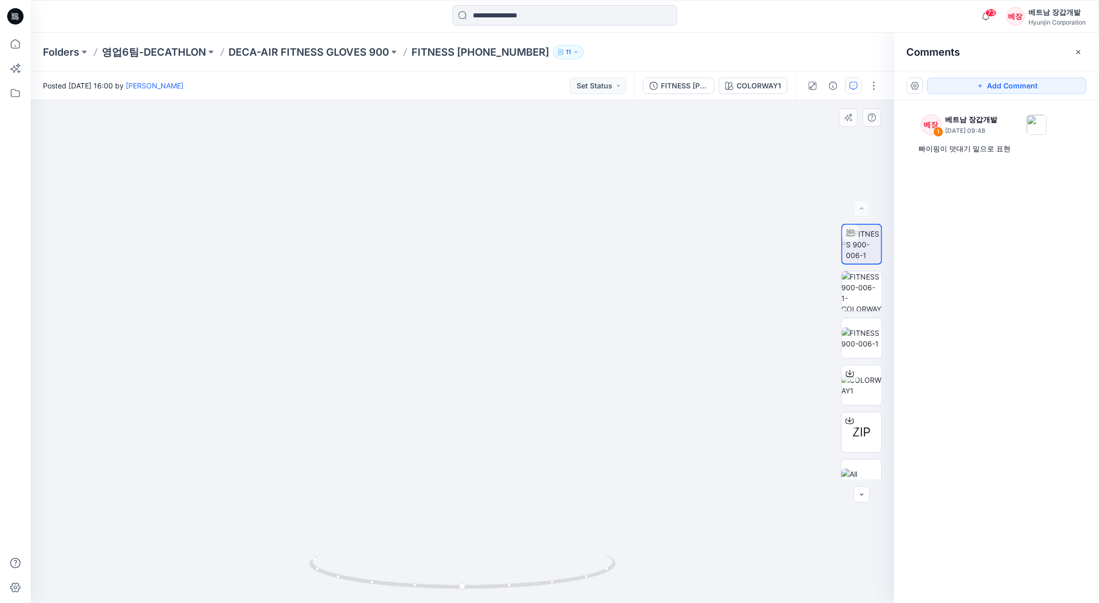
click at [649, 297] on img at bounding box center [462, 190] width 759 height 826
drag, startPoint x: 444, startPoint y: 563, endPoint x: 503, endPoint y: 560, distance: 58.9
click at [503, 560] on icon at bounding box center [463, 573] width 309 height 38
drag, startPoint x: 606, startPoint y: 555, endPoint x: 395, endPoint y: 551, distance: 211.1
click at [395, 551] on div at bounding box center [463, 351] width 864 height 503
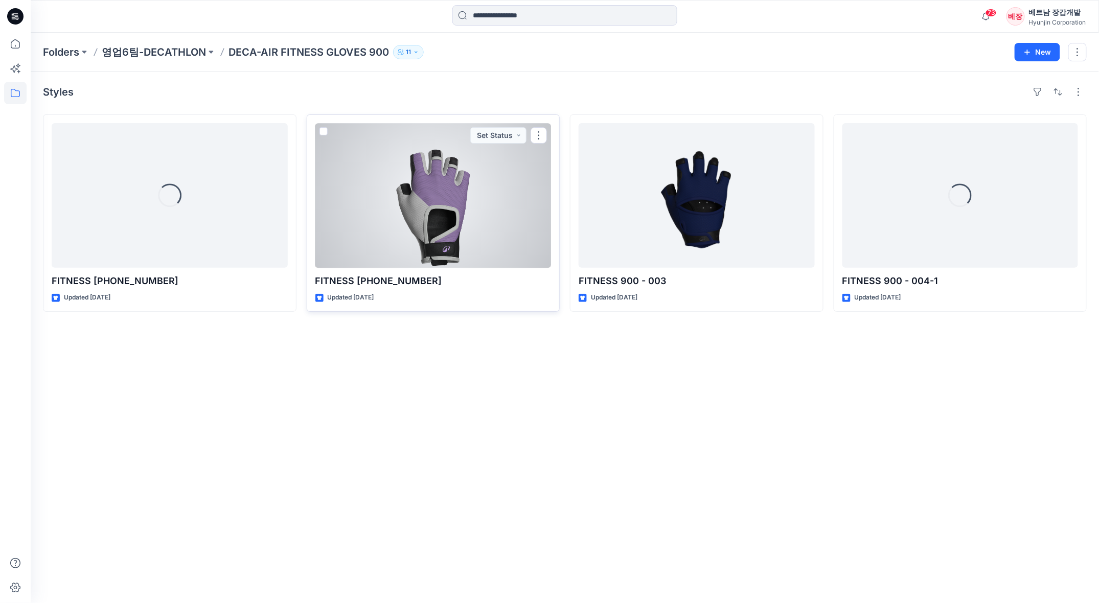
click at [442, 207] on div at bounding box center [433, 195] width 236 height 145
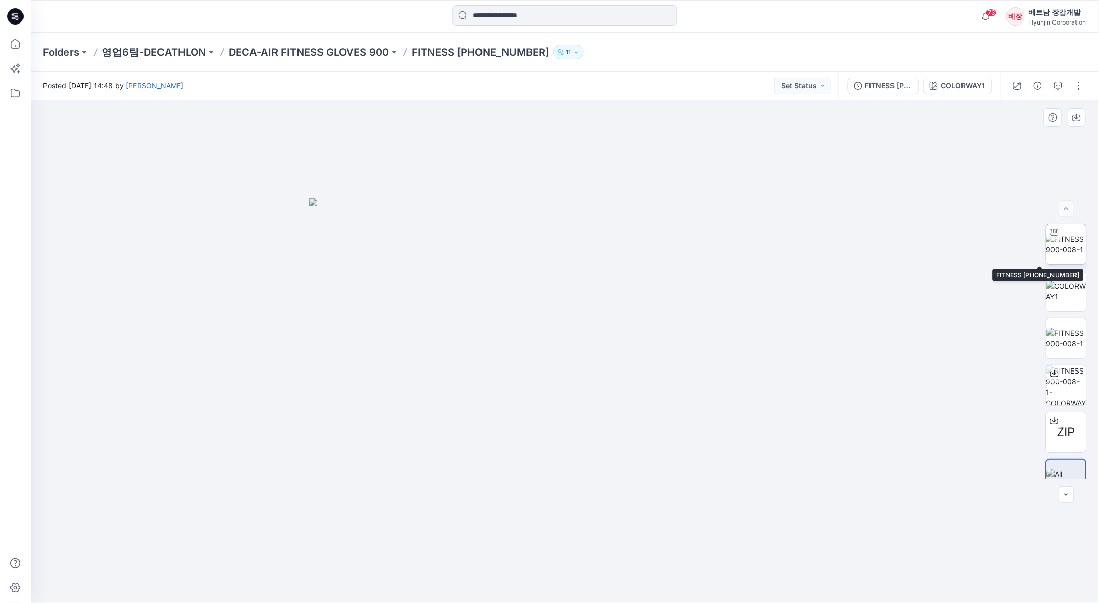
click at [1070, 244] on img at bounding box center [1066, 244] width 40 height 21
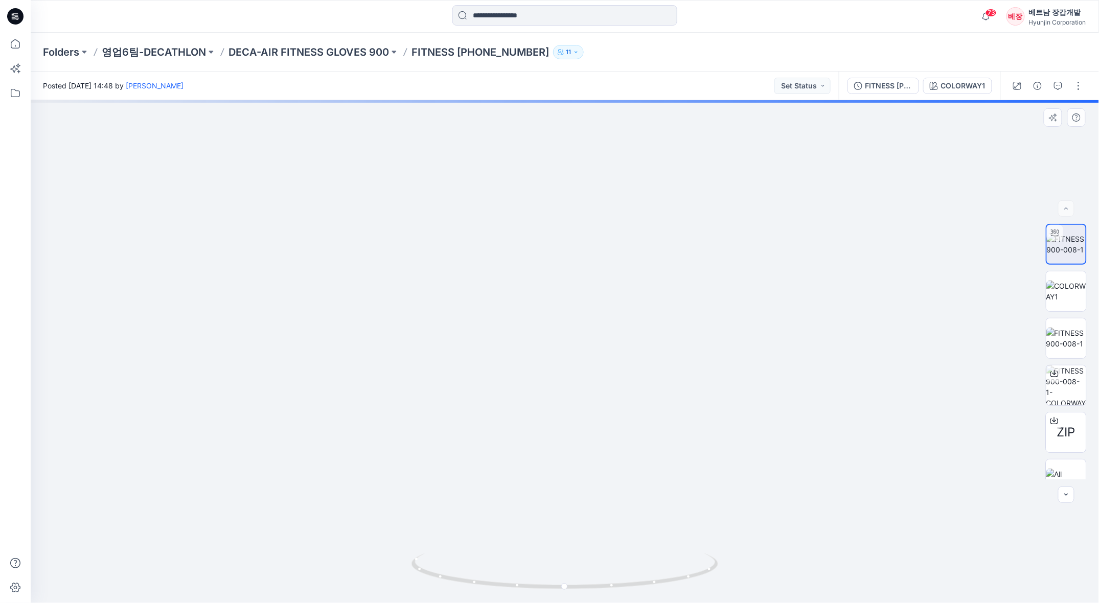
drag, startPoint x: 632, startPoint y: 336, endPoint x: 613, endPoint y: 121, distance: 216.0
click at [613, 121] on img at bounding box center [565, 133] width 728 height 940
drag, startPoint x: 655, startPoint y: 529, endPoint x: 581, endPoint y: 573, distance: 86.4
click at [581, 573] on div at bounding box center [565, 351] width 1068 height 503
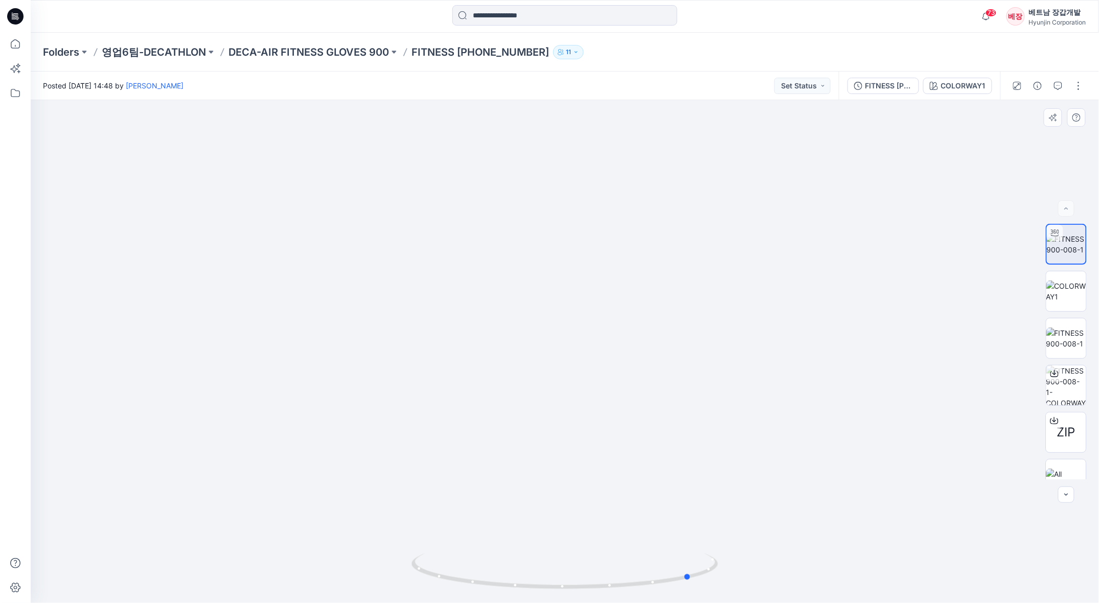
drag, startPoint x: 613, startPoint y: 593, endPoint x: 439, endPoint y: 598, distance: 174.9
click at [434, 600] on img at bounding box center [564, 579] width 307 height 50
drag, startPoint x: 493, startPoint y: 383, endPoint x: 497, endPoint y: 608, distance: 224.5
click at [497, 603] on html "73 Notifications V소 Vd 소팀 mentioned you in a comment on 1-338179 SS25 DKT-E19A …" at bounding box center [549, 301] width 1099 height 603
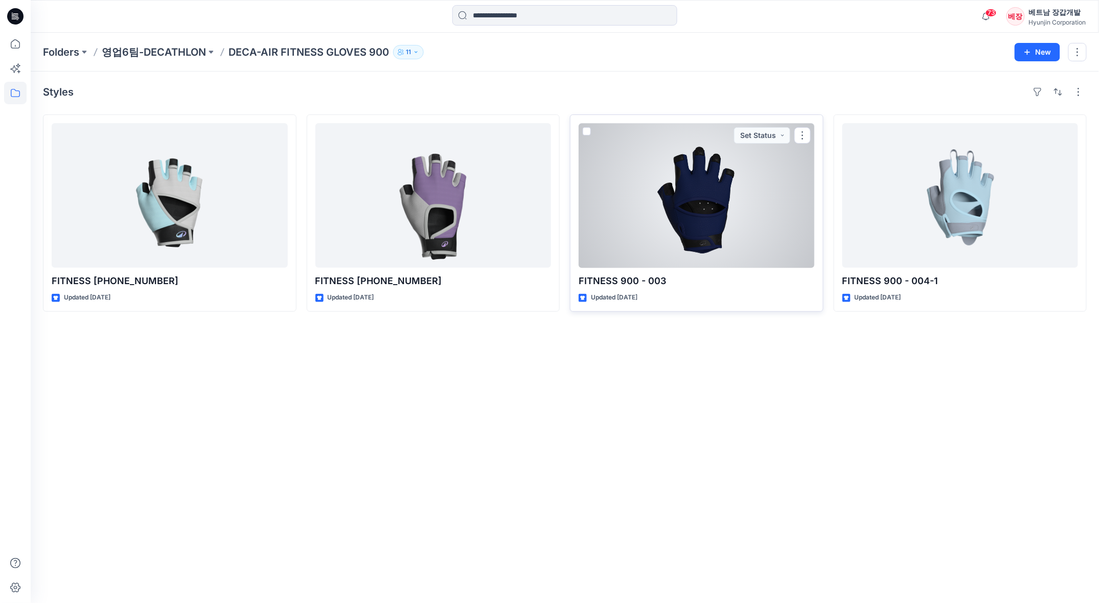
click at [720, 219] on div at bounding box center [697, 195] width 236 height 145
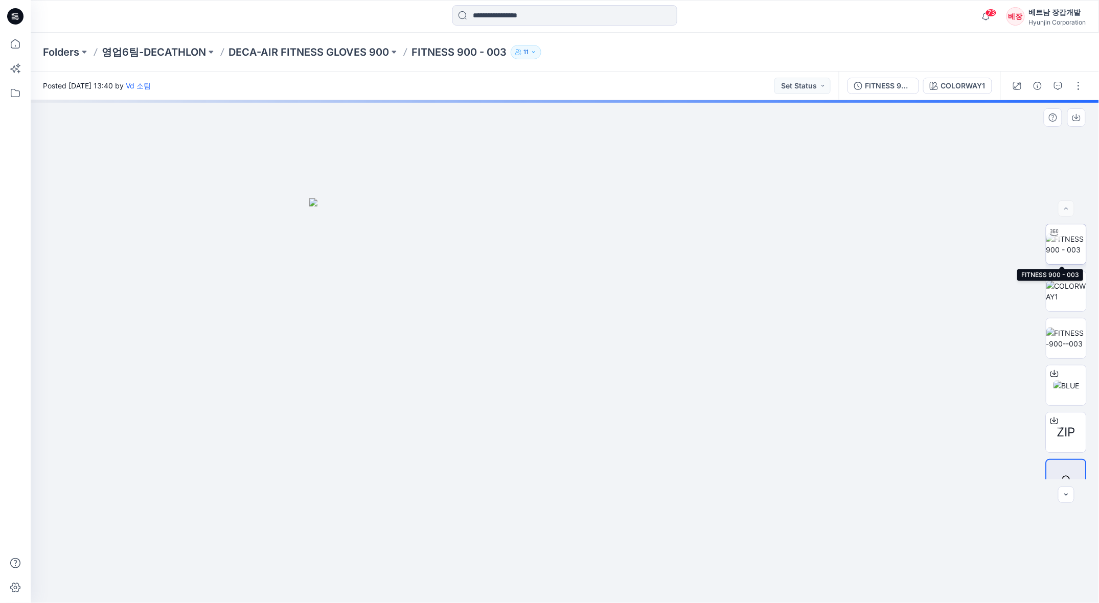
click at [1083, 234] on img at bounding box center [1066, 244] width 40 height 21
drag, startPoint x: 624, startPoint y: 338, endPoint x: 596, endPoint y: 191, distance: 149.4
click at [596, 191] on img at bounding box center [564, 155] width 767 height 897
drag, startPoint x: 638, startPoint y: 573, endPoint x: 514, endPoint y: 591, distance: 125.1
click at [514, 591] on icon at bounding box center [565, 573] width 309 height 38
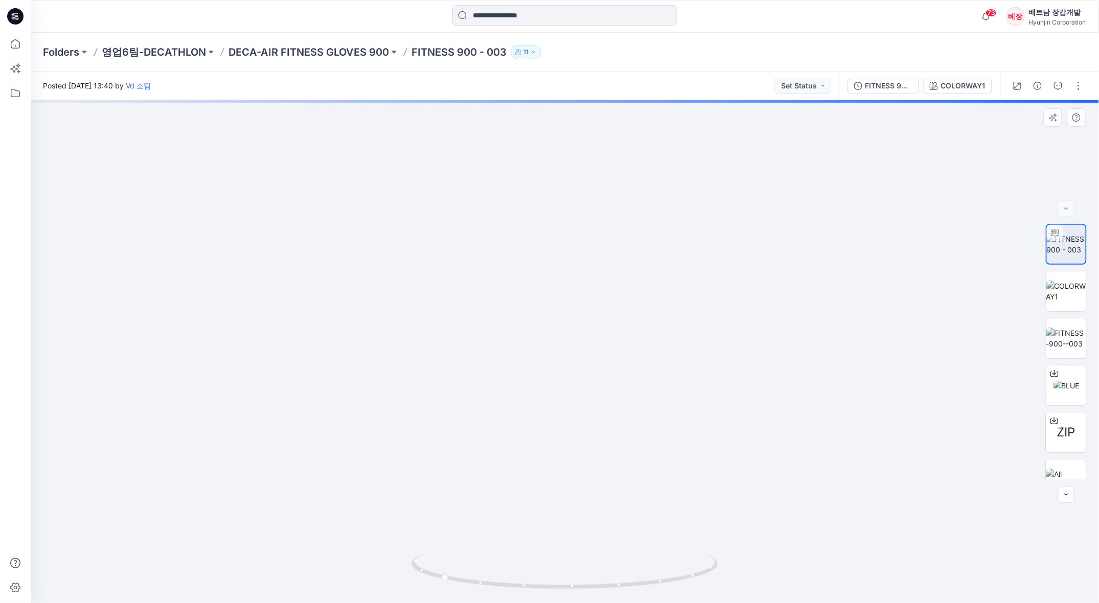
drag, startPoint x: 575, startPoint y: 352, endPoint x: 596, endPoint y: 444, distance: 94.3
click at [596, 444] on img at bounding box center [564, 201] width 767 height 805
drag, startPoint x: 609, startPoint y: 588, endPoint x: 512, endPoint y: 590, distance: 97.7
click at [512, 590] on icon at bounding box center [565, 573] width 309 height 38
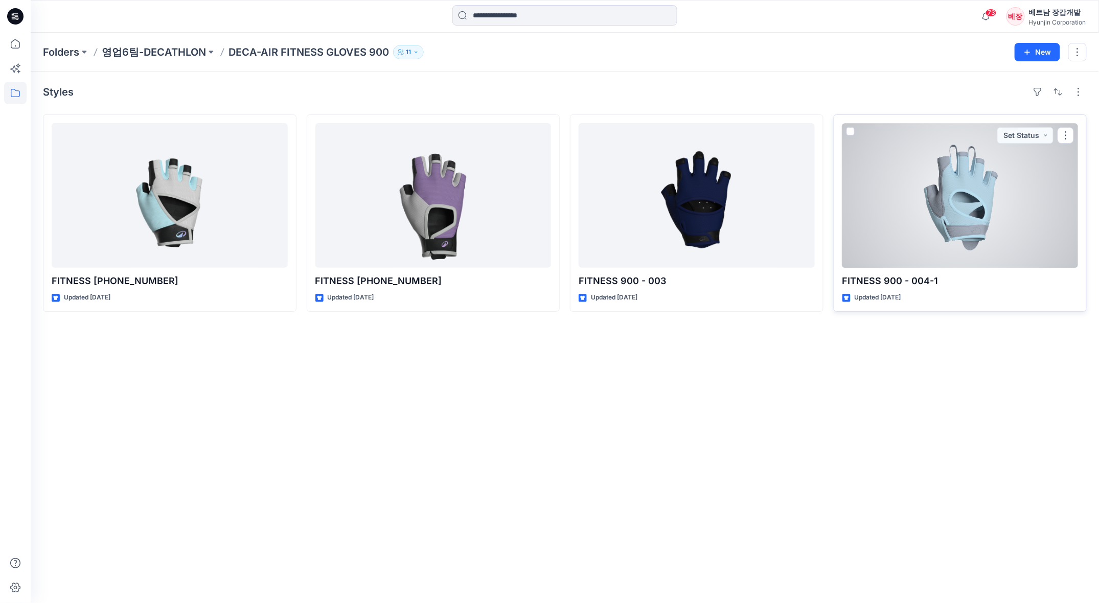
click at [948, 188] on div at bounding box center [960, 195] width 236 height 145
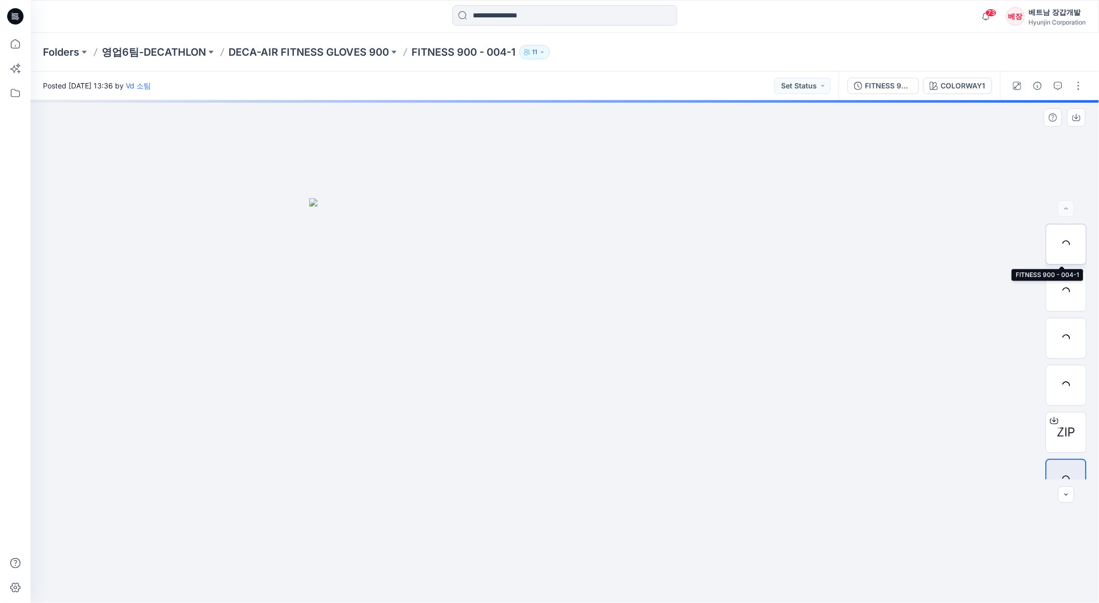
click at [1066, 243] on div at bounding box center [1066, 244] width 41 height 41
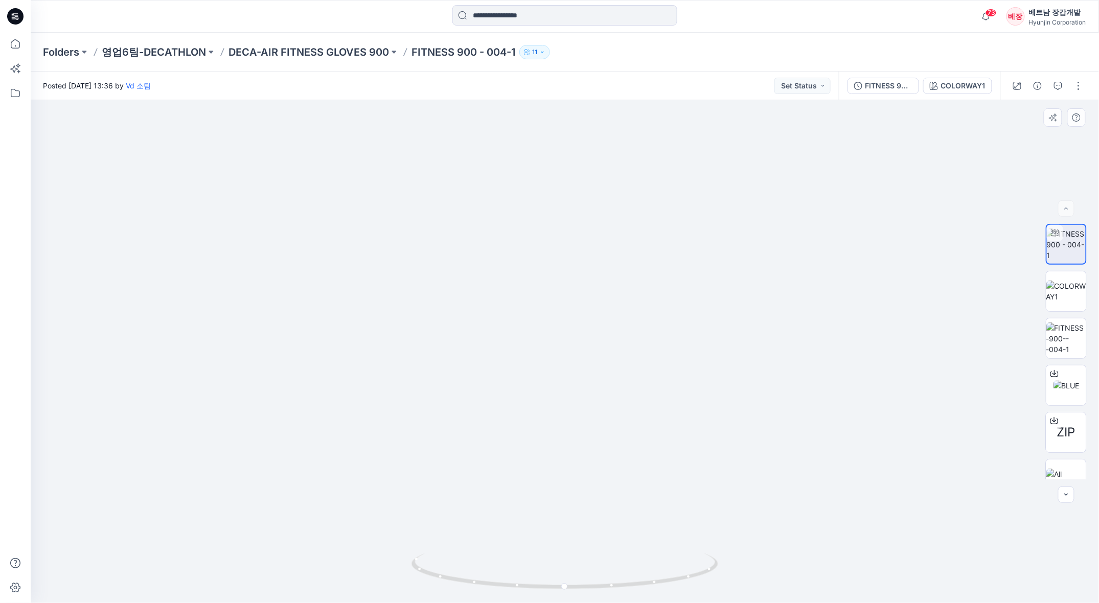
drag, startPoint x: 675, startPoint y: 328, endPoint x: 640, endPoint y: 140, distance: 191.4
click at [638, 145] on img at bounding box center [564, 142] width 767 height 923
drag, startPoint x: 685, startPoint y: 509, endPoint x: 544, endPoint y: 540, distance: 144.4
click at [544, 540] on img at bounding box center [564, 155] width 767 height 895
drag, startPoint x: 645, startPoint y: 547, endPoint x: 557, endPoint y: 575, distance: 92.6
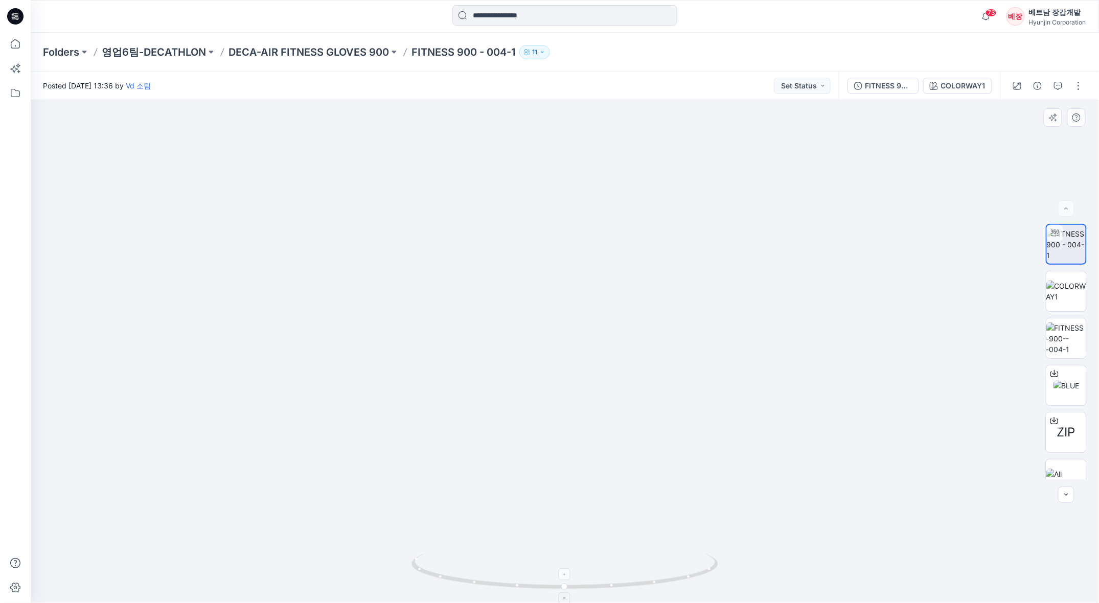
click at [551, 573] on div at bounding box center [565, 351] width 1068 height 503
drag, startPoint x: 602, startPoint y: 582, endPoint x: 476, endPoint y: 570, distance: 125.7
click at [476, 570] on icon at bounding box center [565, 573] width 309 height 38
drag, startPoint x: 587, startPoint y: 295, endPoint x: 563, endPoint y: 277, distance: 30.0
click at [563, 277] on img at bounding box center [564, 160] width 767 height 885
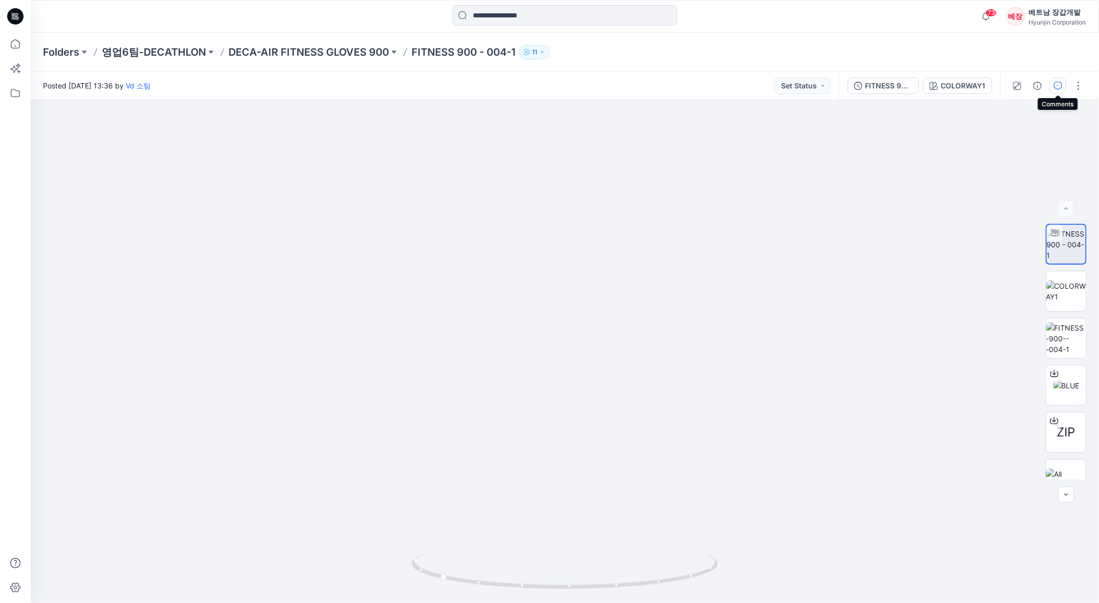
click at [1060, 84] on icon "button" at bounding box center [1058, 86] width 8 height 8
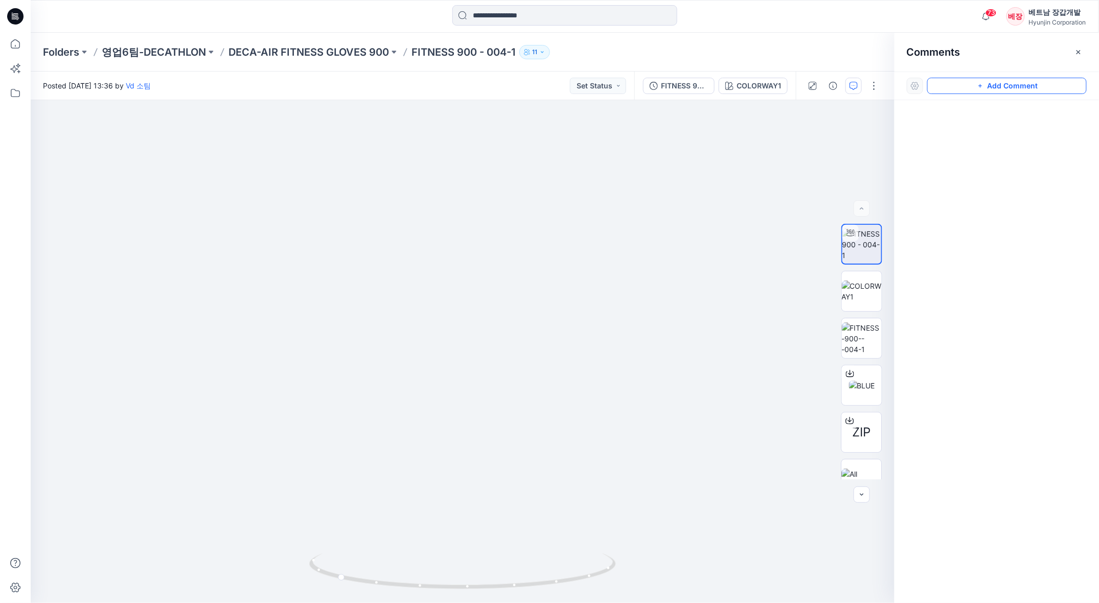
click at [996, 90] on button "Add Comment" at bounding box center [1006, 86] width 159 height 16
click at [555, 293] on div "1" at bounding box center [463, 351] width 864 height 503
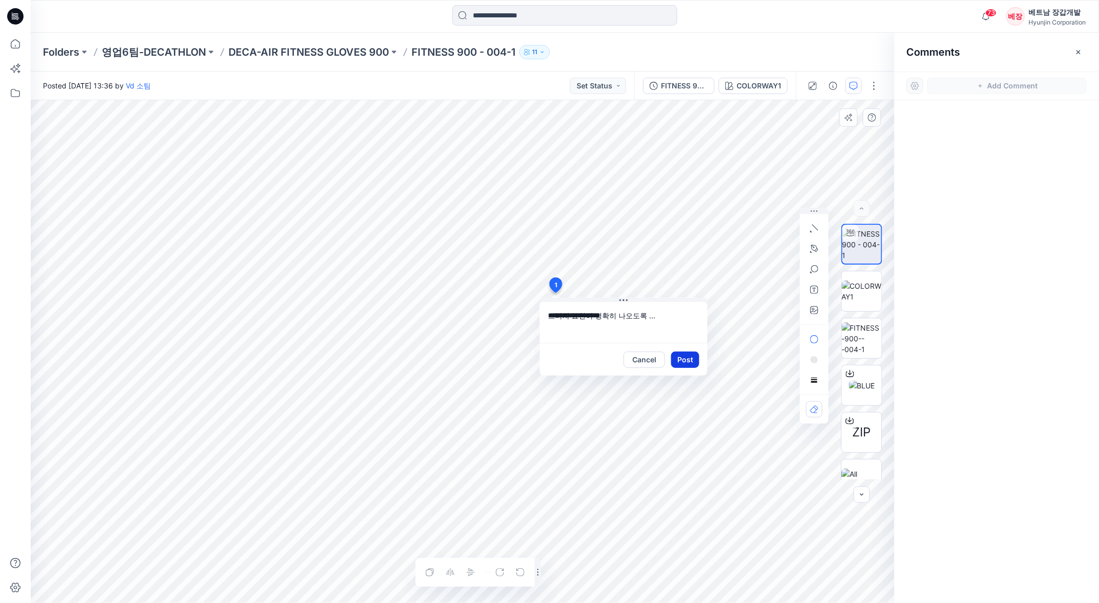
type textarea "**********"
click at [698, 364] on button "Post" at bounding box center [685, 360] width 28 height 16
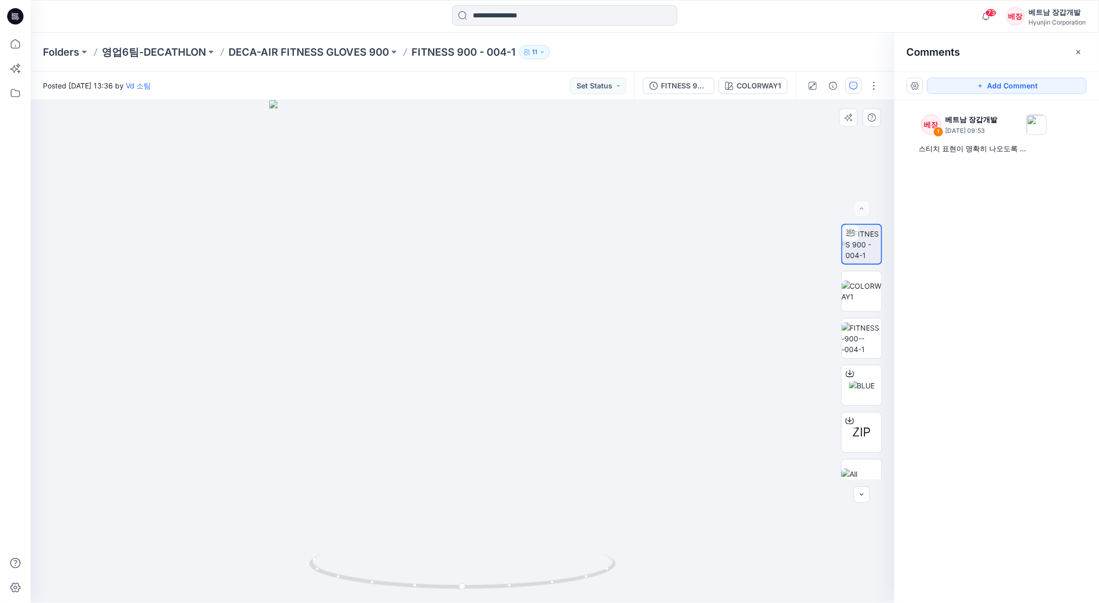
drag, startPoint x: 553, startPoint y: 495, endPoint x: 465, endPoint y: 502, distance: 88.2
click at [465, 502] on img at bounding box center [462, 351] width 387 height 503
drag, startPoint x: 517, startPoint y: 542, endPoint x: 438, endPoint y: 526, distance: 81.3
click at [432, 524] on img at bounding box center [462, 351] width 387 height 503
drag, startPoint x: 528, startPoint y: 573, endPoint x: 274, endPoint y: 544, distance: 255.2
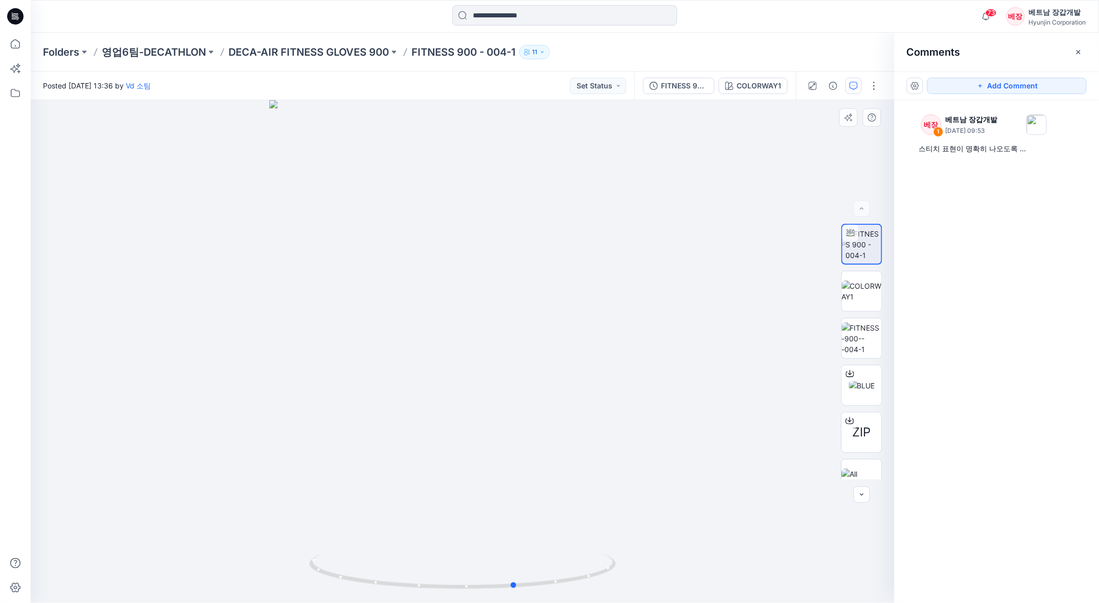
click at [274, 544] on div at bounding box center [463, 351] width 864 height 503
